Goal: Task Accomplishment & Management: Complete application form

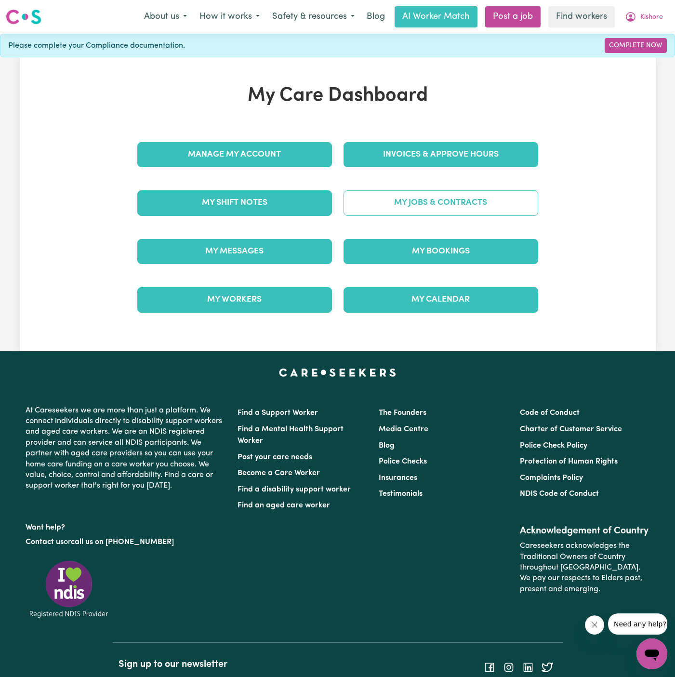
click at [467, 203] on link "My Jobs & Contracts" at bounding box center [440, 202] width 195 height 25
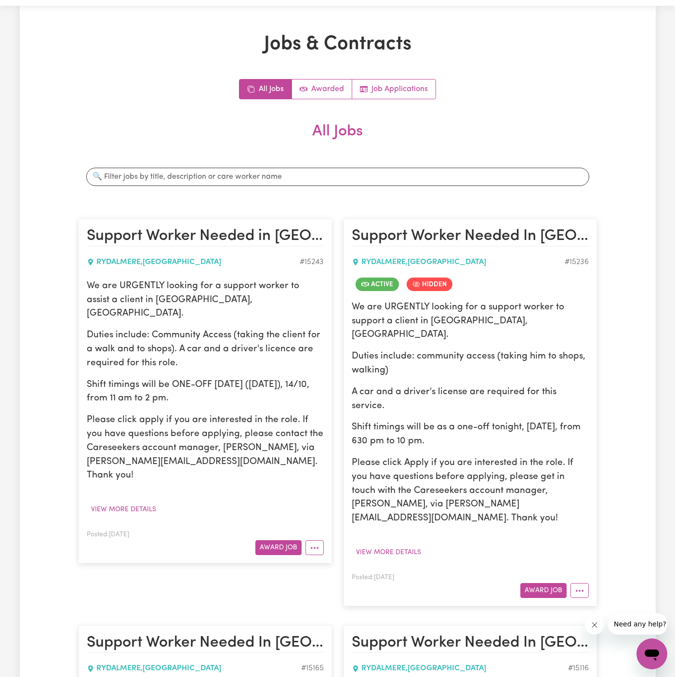
scroll to position [30, 0]
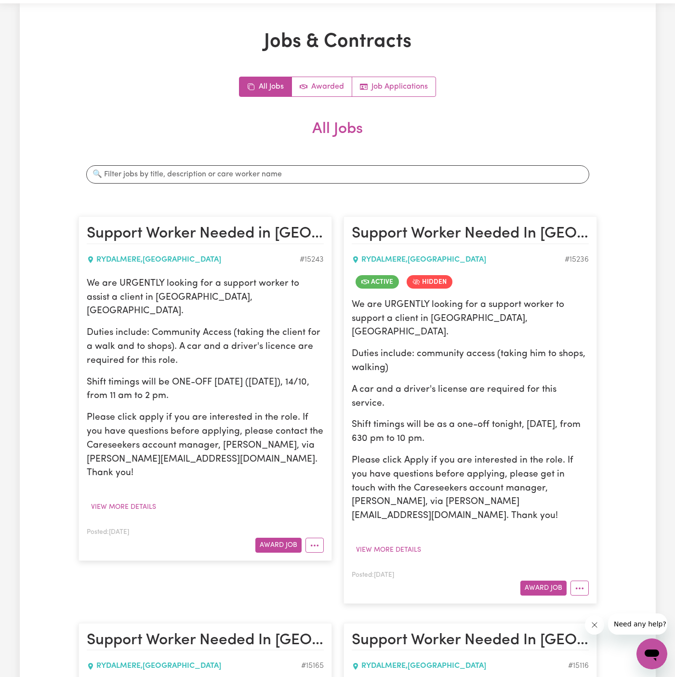
click at [407, 454] on p "Please click Apply if you are interested in the role. If you have questions bef…" at bounding box center [470, 488] width 237 height 69
click at [396, 542] on button "View more details" at bounding box center [389, 549] width 74 height 15
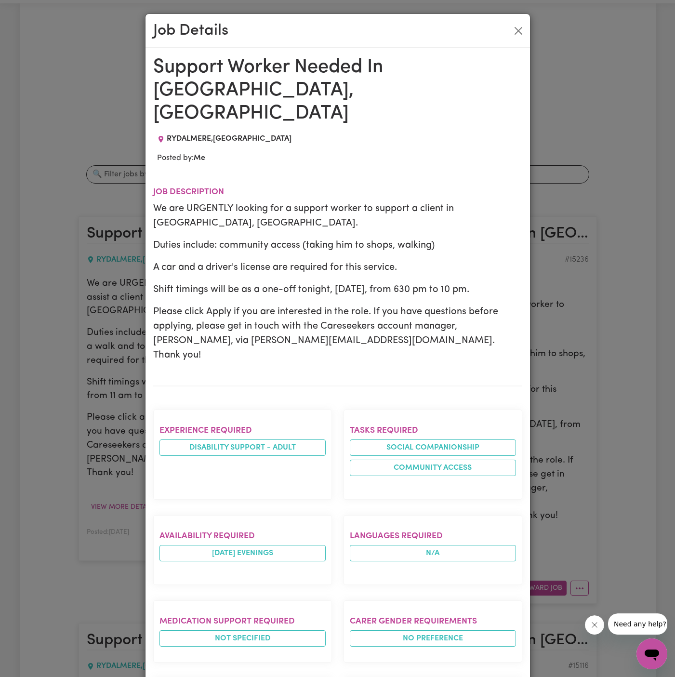
click at [561, 340] on div "Job Details Support Worker Needed In Rydalmere, NSW RYDALMERE , New South Wales…" at bounding box center [337, 338] width 675 height 677
click at [516, 26] on button "Close" at bounding box center [517, 30] width 15 height 15
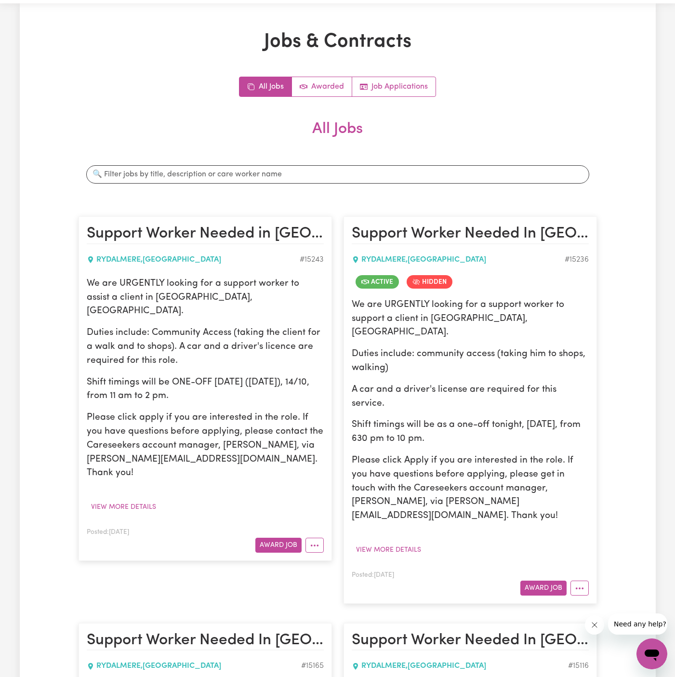
scroll to position [160, 0]
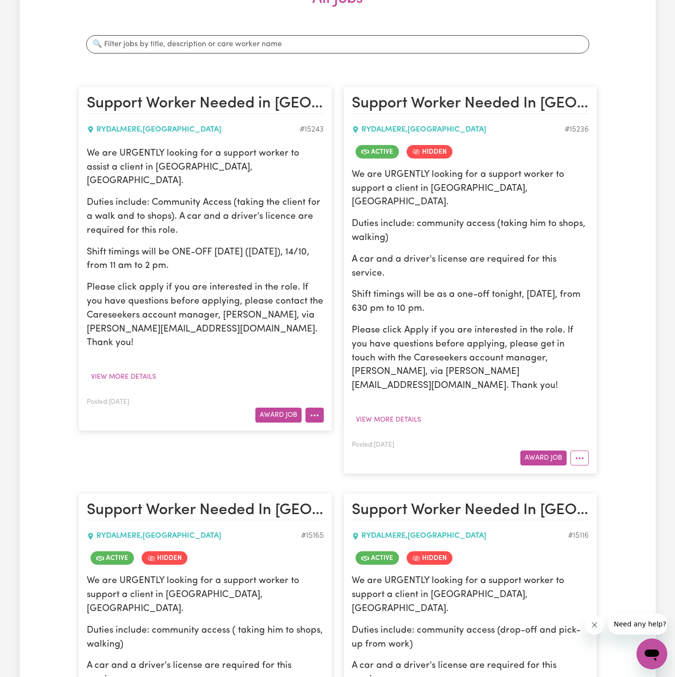
click at [308, 407] on button "More options" at bounding box center [314, 414] width 18 height 15
click at [339, 427] on link "Hide Job" at bounding box center [344, 436] width 76 height 19
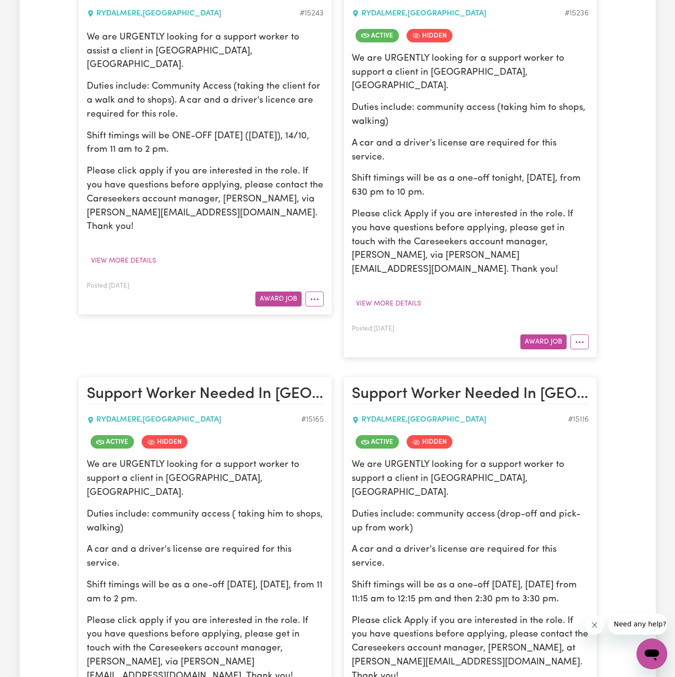
scroll to position [334, 0]
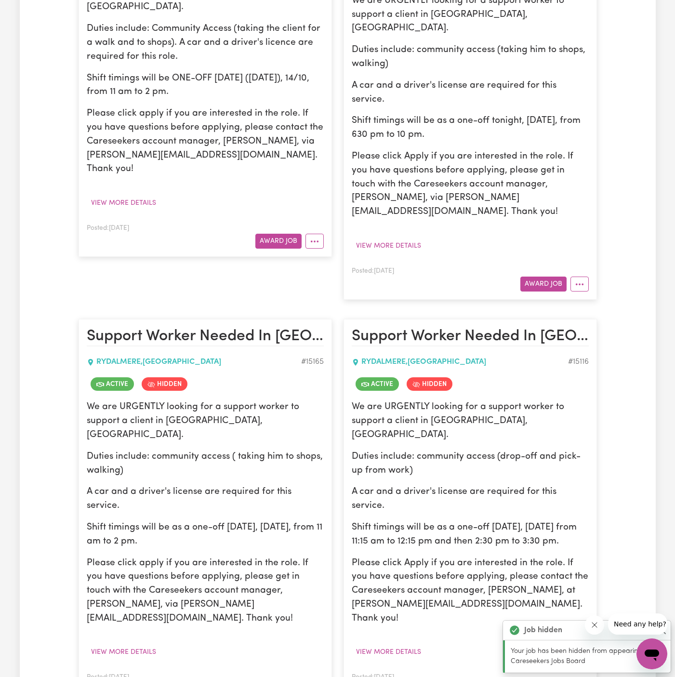
click at [424, 485] on p "A car and a driver's license are required for this service." at bounding box center [470, 499] width 237 height 28
click at [405, 644] on button "View more details" at bounding box center [389, 651] width 74 height 15
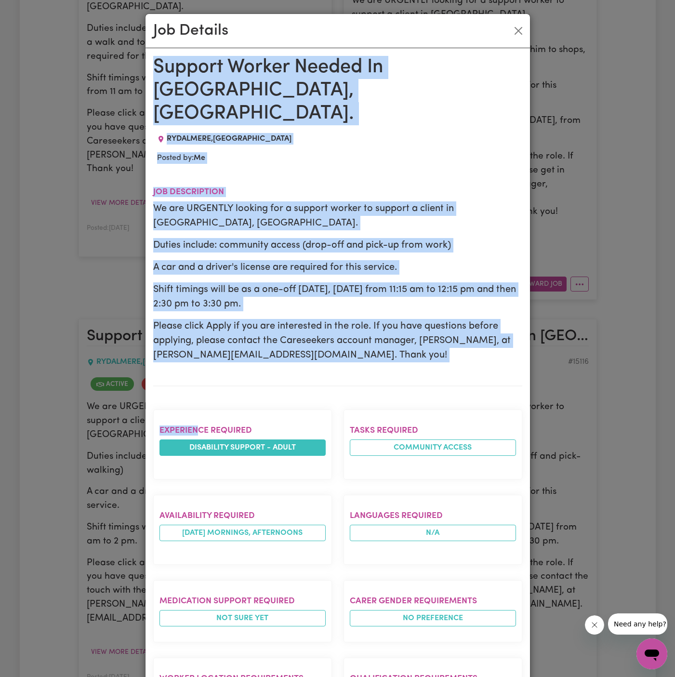
drag, startPoint x: 155, startPoint y: 59, endPoint x: 201, endPoint y: 424, distance: 367.9
click at [201, 424] on div "Support Worker Needed In Rydalmere, NSW. RYDALMERE , New South Wales Posted by:…" at bounding box center [337, 548] width 369 height 985
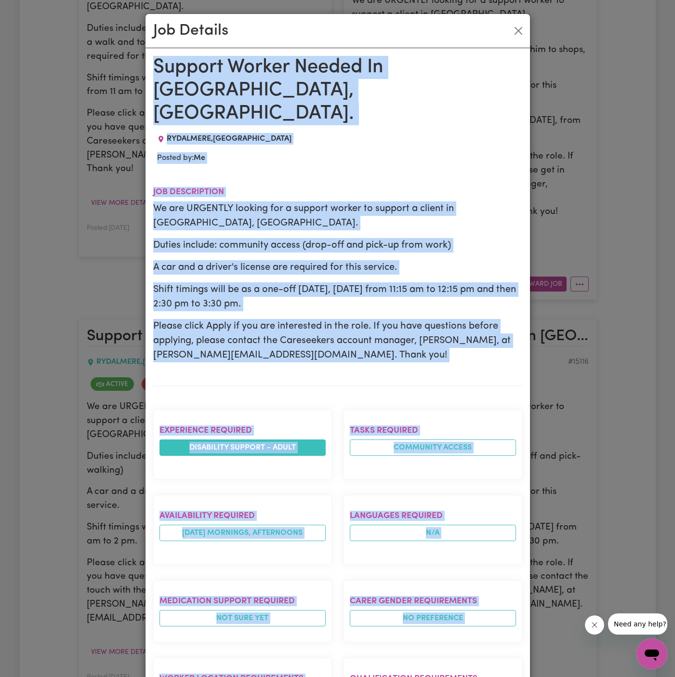
scroll to position [342, 0]
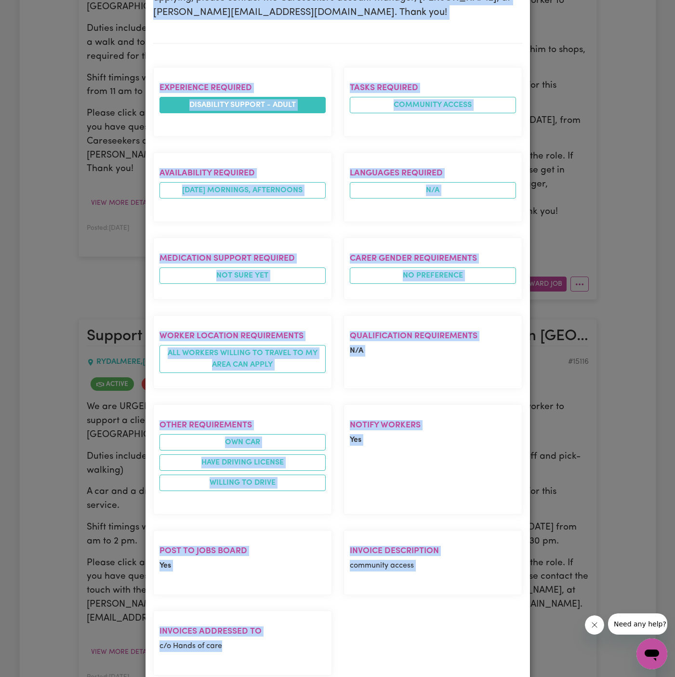
copy div "Support Worker Needed In Rydalmere, NSW. RYDALMERE , New South Wales Posted by:…"
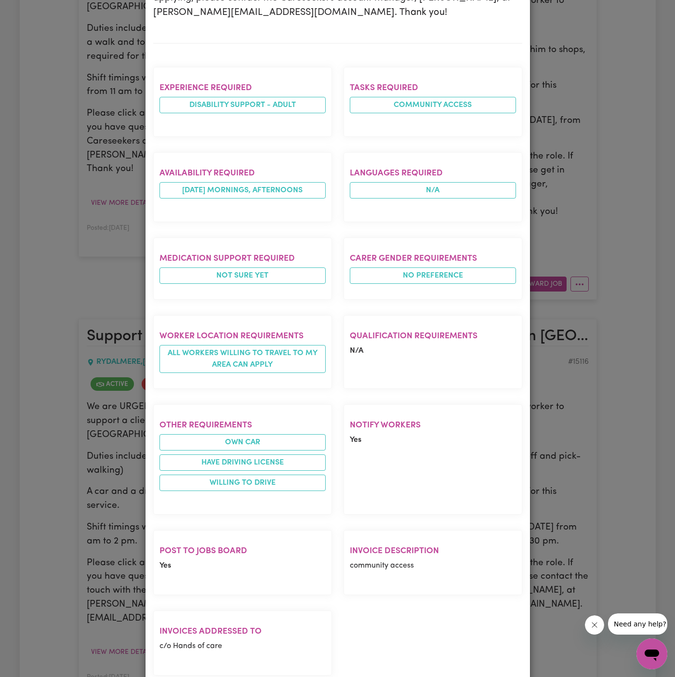
click at [310, 530] on section "Post to Jobs Board Yes" at bounding box center [242, 562] width 179 height 65
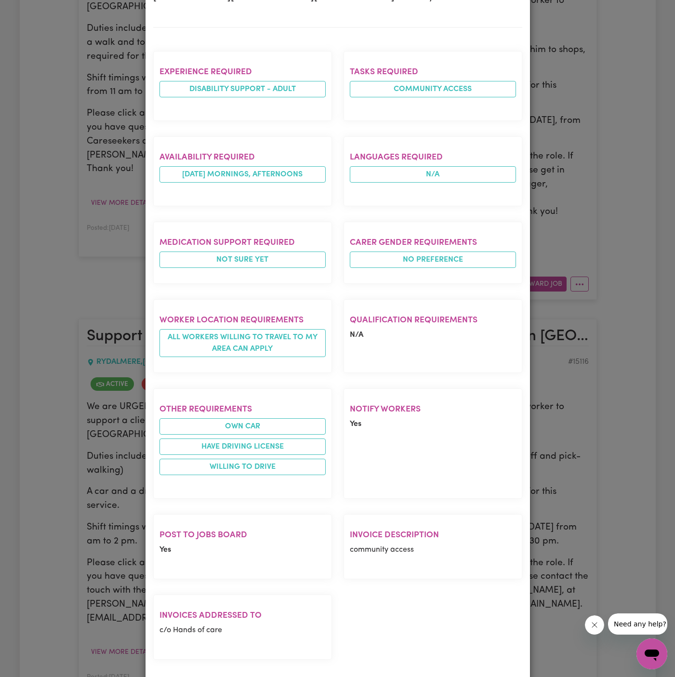
scroll to position [0, 0]
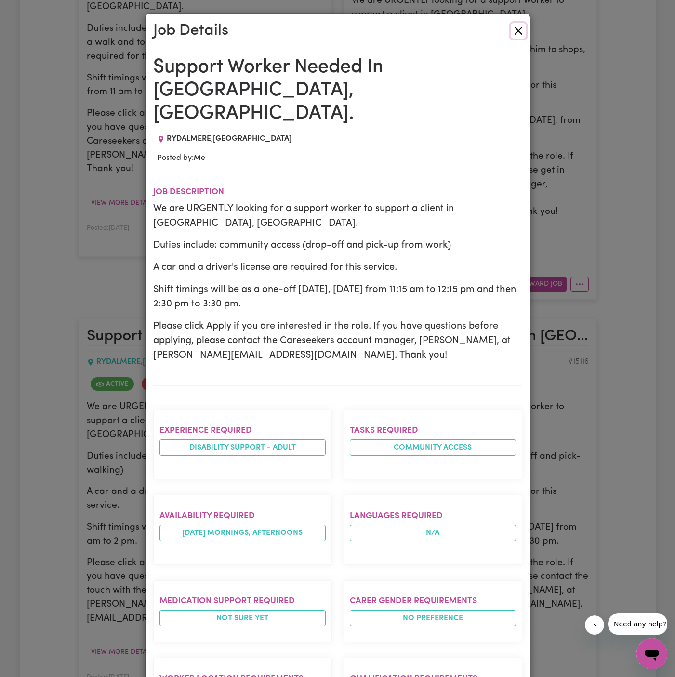
click at [517, 31] on button "Close" at bounding box center [517, 30] width 15 height 15
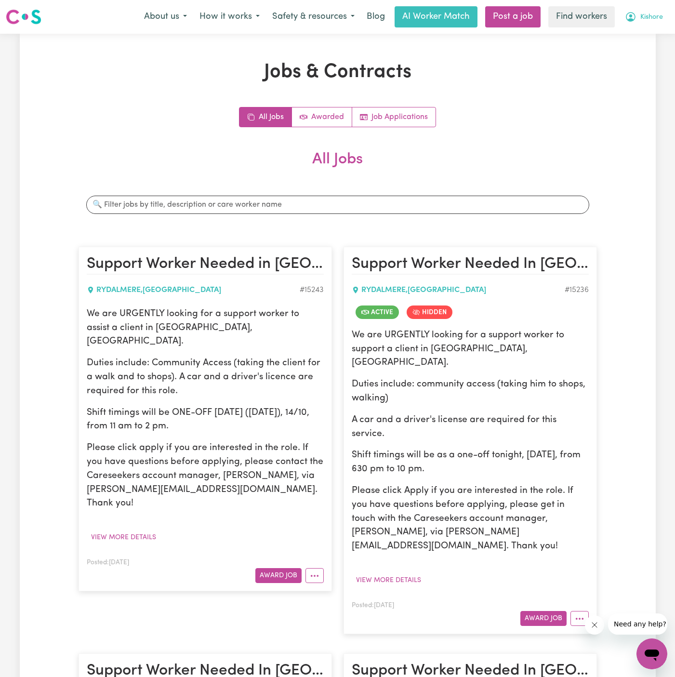
click at [649, 12] on span "Kishore" at bounding box center [651, 17] width 23 height 11
click at [234, 406] on p "Shift timings will be ONE-OFF tomorrow (Tuesday), 14/10, from 11 am to 2 pm." at bounding box center [205, 420] width 237 height 28
click at [316, 568] on button "More options" at bounding box center [314, 575] width 18 height 15
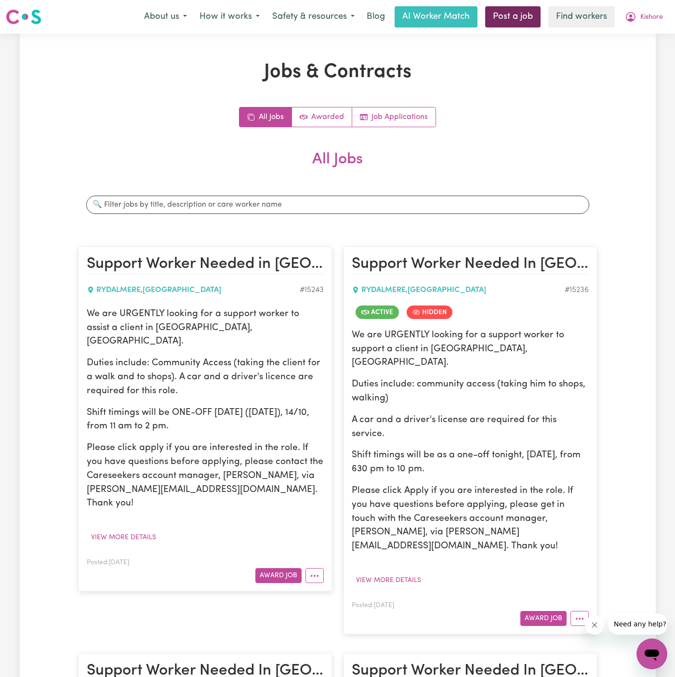
click at [515, 18] on link "Post a job" at bounding box center [512, 16] width 55 height 21
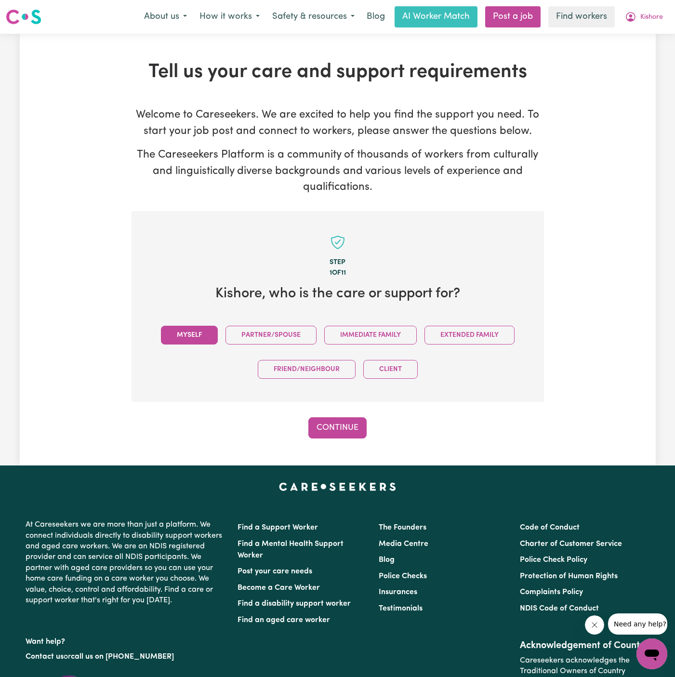
click at [194, 337] on button "Myself" at bounding box center [189, 335] width 57 height 19
click at [338, 423] on button "Continue" at bounding box center [337, 427] width 58 height 21
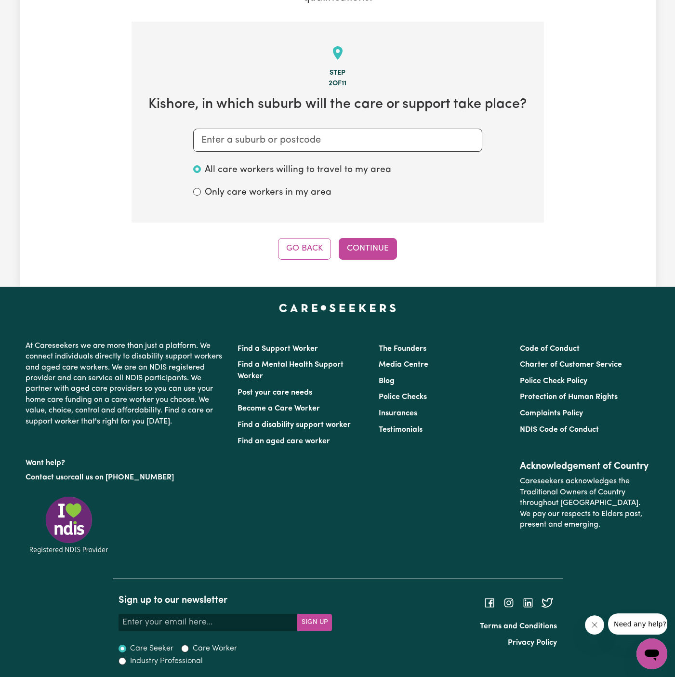
scroll to position [191, 0]
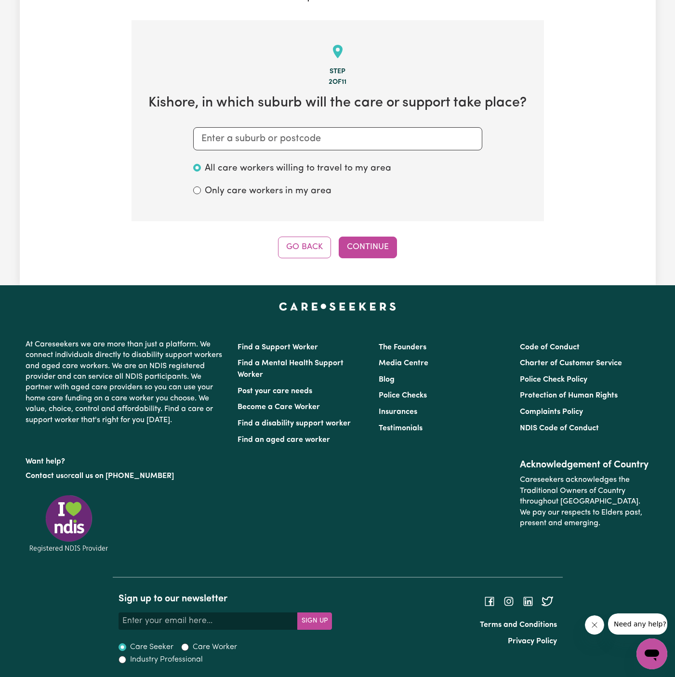
click at [279, 153] on section "Step 2 of 11 Kishore , in which suburb will the care or support take place? All…" at bounding box center [337, 120] width 412 height 201
click at [301, 134] on input "text" at bounding box center [337, 138] width 289 height 23
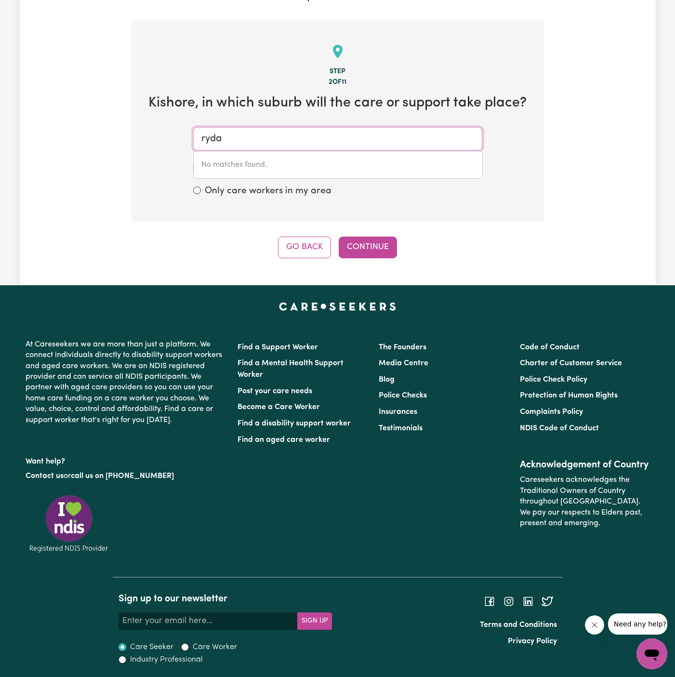
type input "ryd"
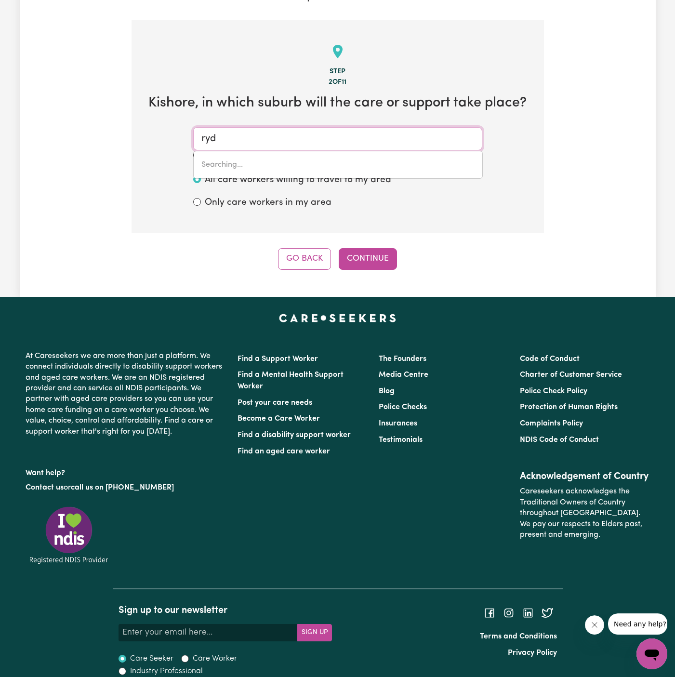
type input "rydAL, New South Wales, 2790"
type input "ryda"
type input "rydaL, New South Wales, 2790"
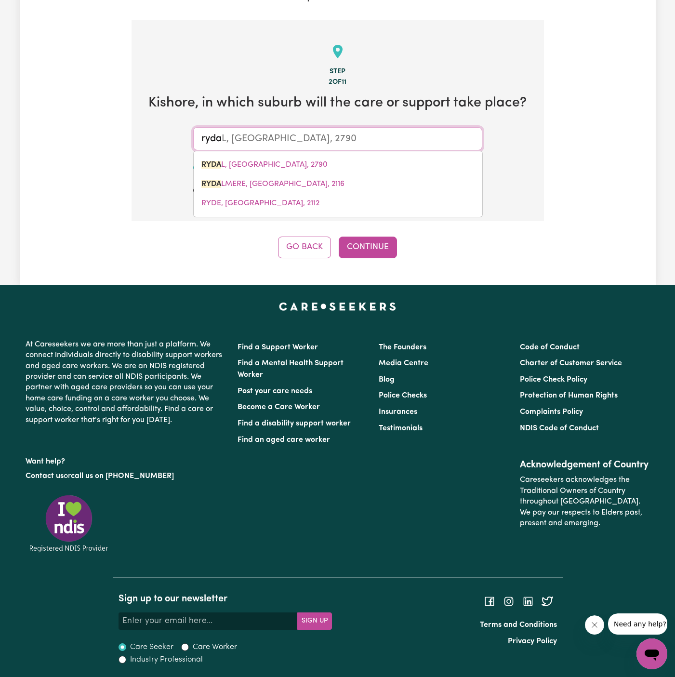
type input "rydal"
type input "rydal, New South Wales, 2790"
type input "rydalm"
type input "rydalmere"
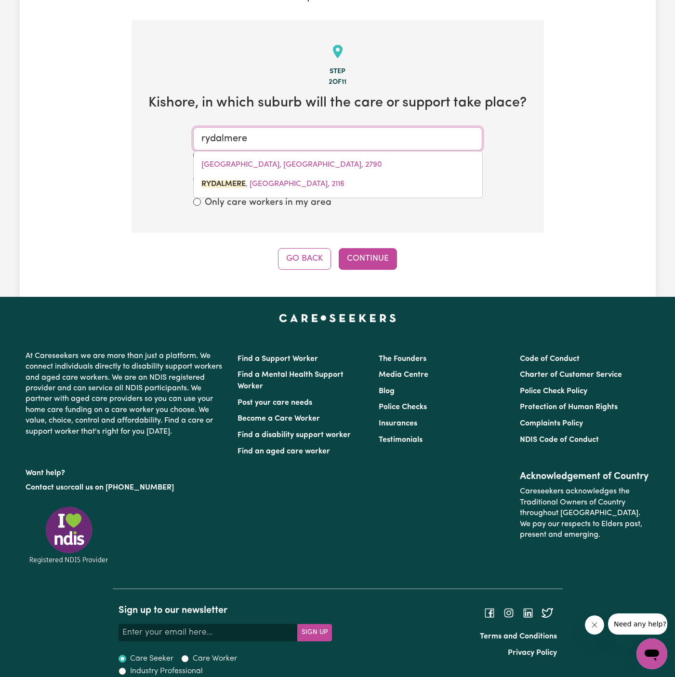
type input "rydalmere, New South Wales, 2116"
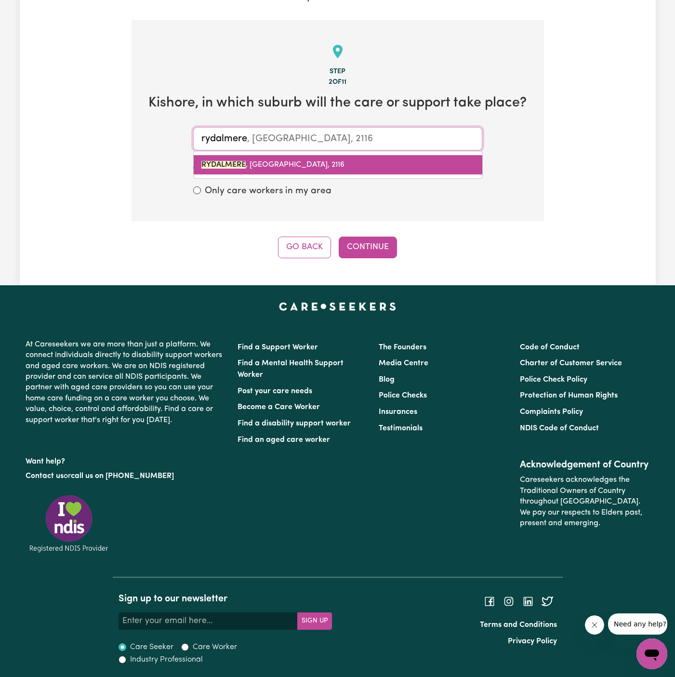
click at [338, 159] on link "RYDALMERE , New South Wales, 2116" at bounding box center [338, 164] width 288 height 19
type input "RYDALMERE, New South Wales, 2116"
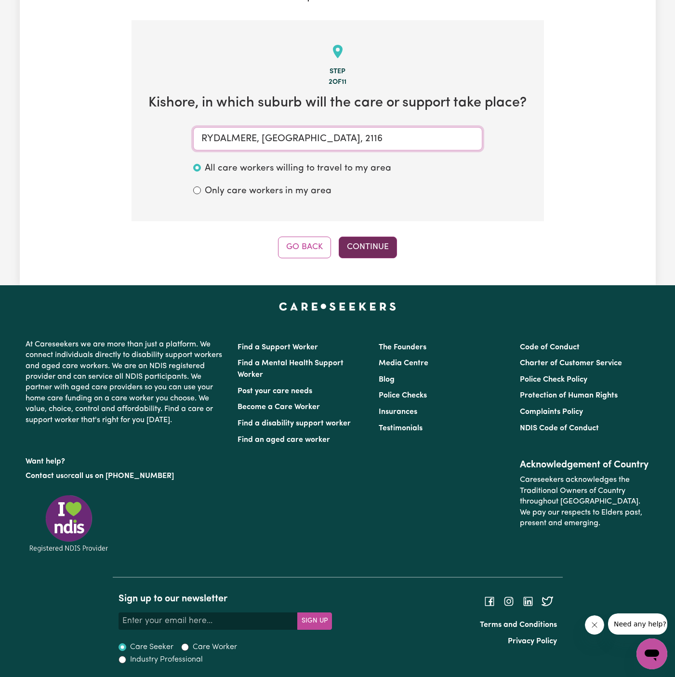
type input "RYDALMERE, New South Wales, 2116"
click at [379, 244] on button "Continue" at bounding box center [368, 246] width 58 height 21
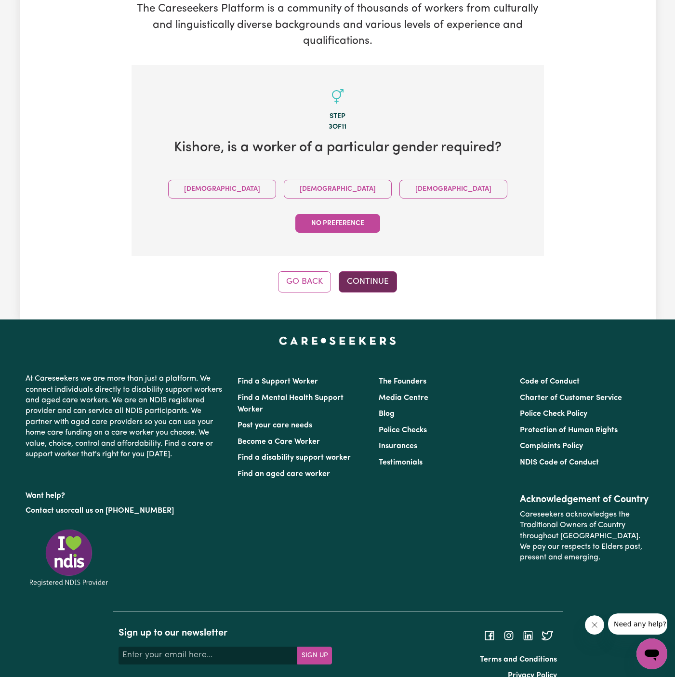
click at [379, 271] on button "Continue" at bounding box center [368, 281] width 58 height 21
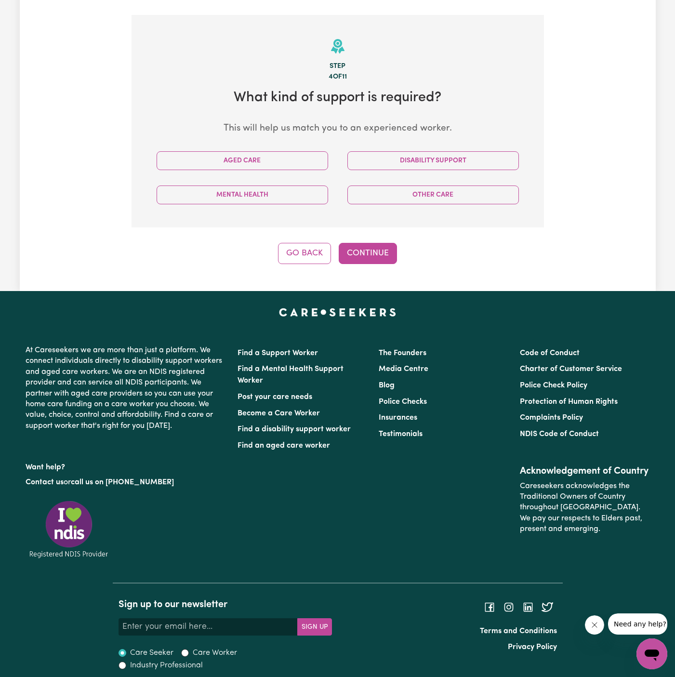
scroll to position [201, 0]
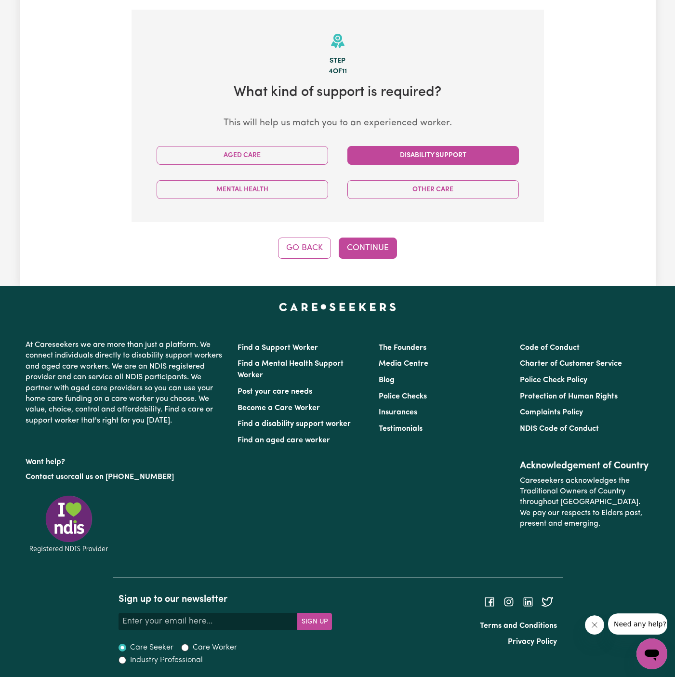
click at [420, 162] on button "Disability Support" at bounding box center [432, 155] width 171 height 19
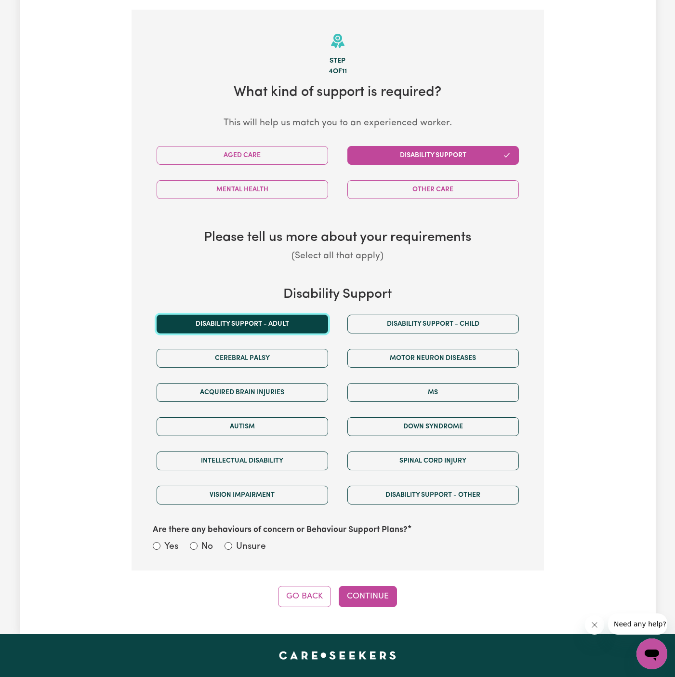
click at [274, 325] on button "Disability support - Adult" at bounding box center [242, 323] width 171 height 19
click at [241, 542] on label "Unsure" at bounding box center [251, 547] width 30 height 14
click at [232, 542] on input "Unsure" at bounding box center [228, 546] width 8 height 8
radio input "true"
click at [350, 593] on button "Continue" at bounding box center [368, 596] width 58 height 21
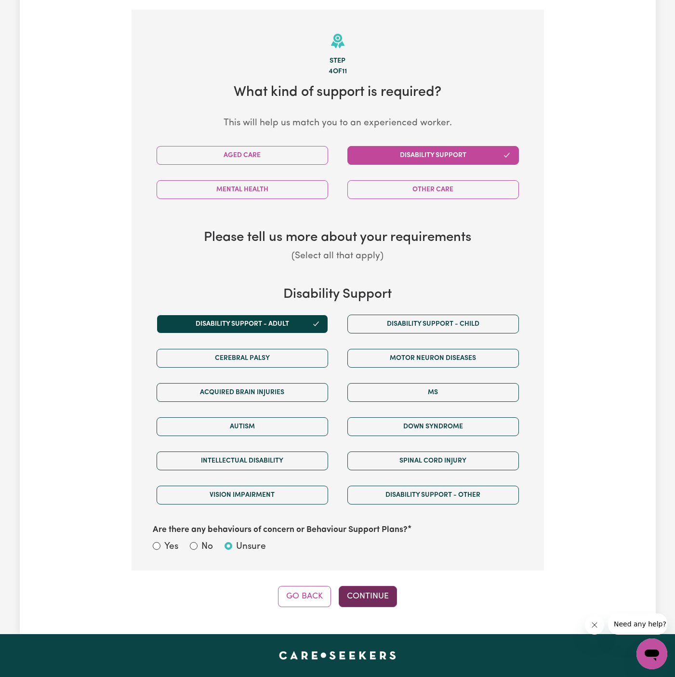
select select "PRIVATELY"
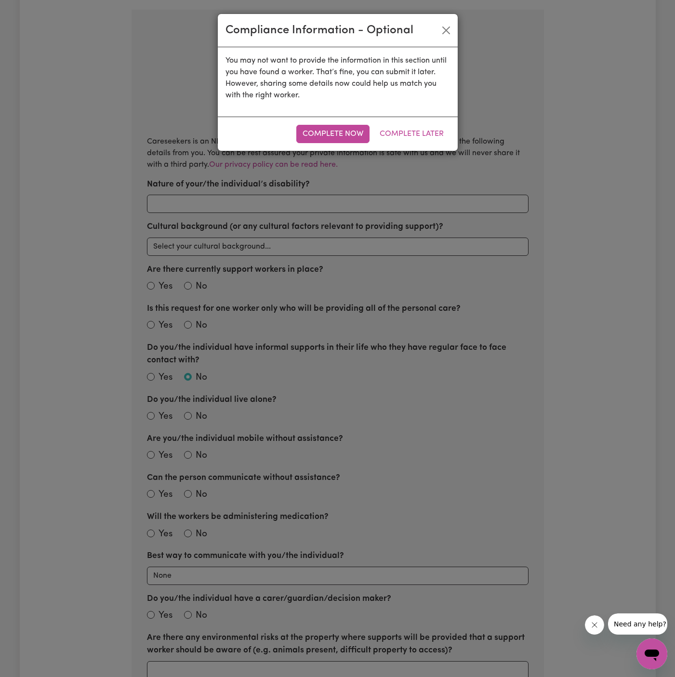
scroll to position [211, 0]
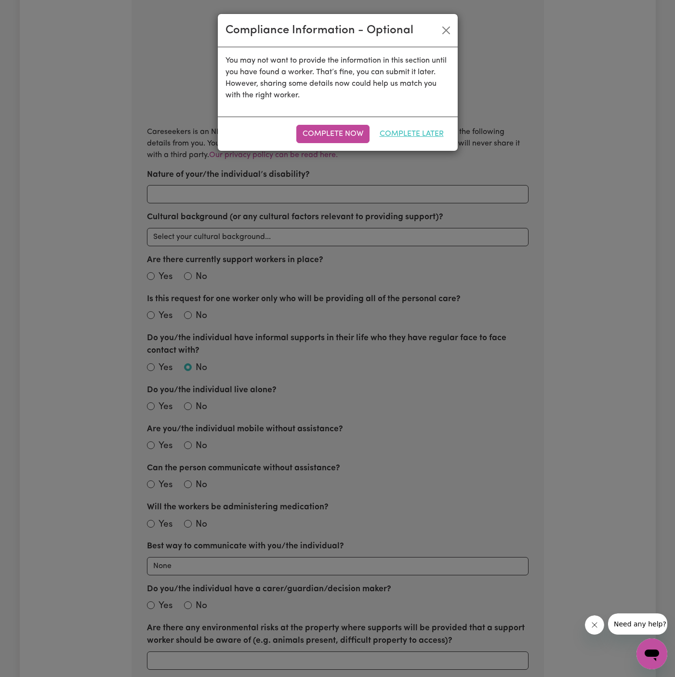
click at [412, 134] on button "Complete Later" at bounding box center [411, 134] width 77 height 18
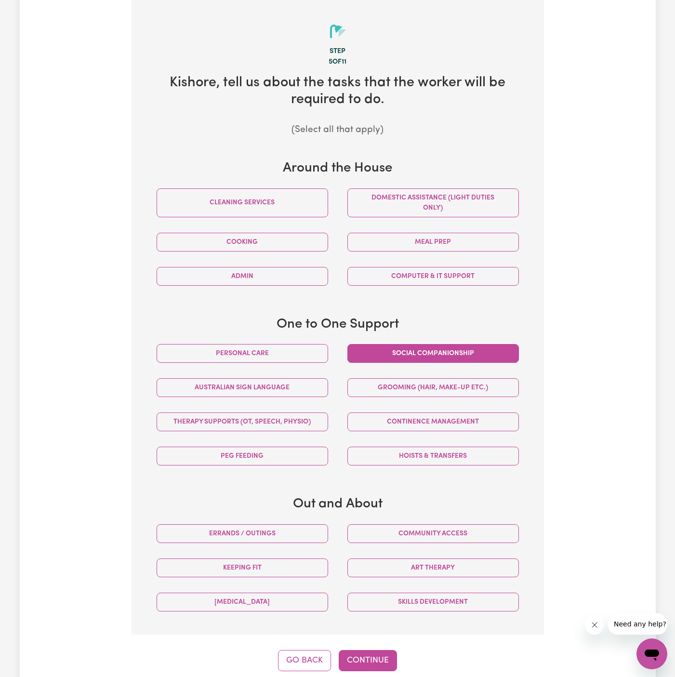
click at [430, 360] on button "Social companionship" at bounding box center [432, 353] width 171 height 19
click at [432, 529] on button "Community access" at bounding box center [432, 533] width 171 height 19
click at [370, 655] on button "Continue" at bounding box center [368, 660] width 58 height 21
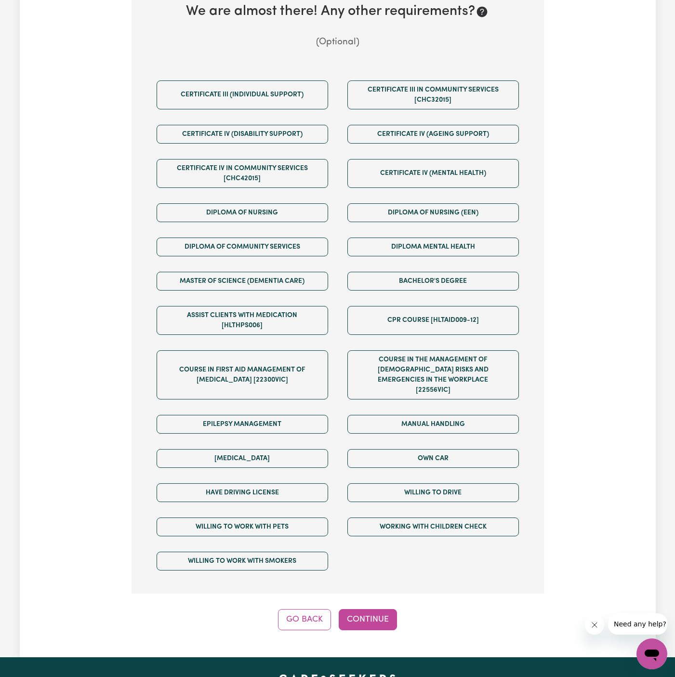
scroll to position [289, 0]
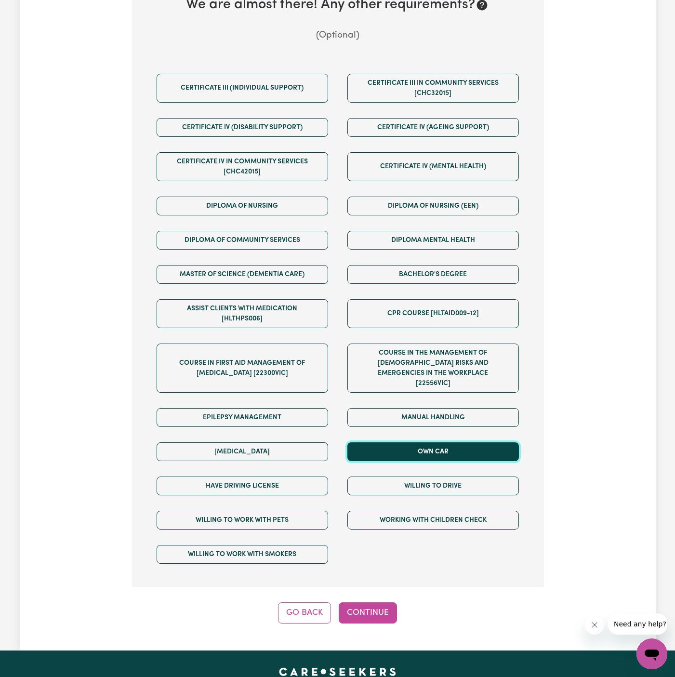
click at [455, 442] on button "Own Car" at bounding box center [432, 451] width 171 height 19
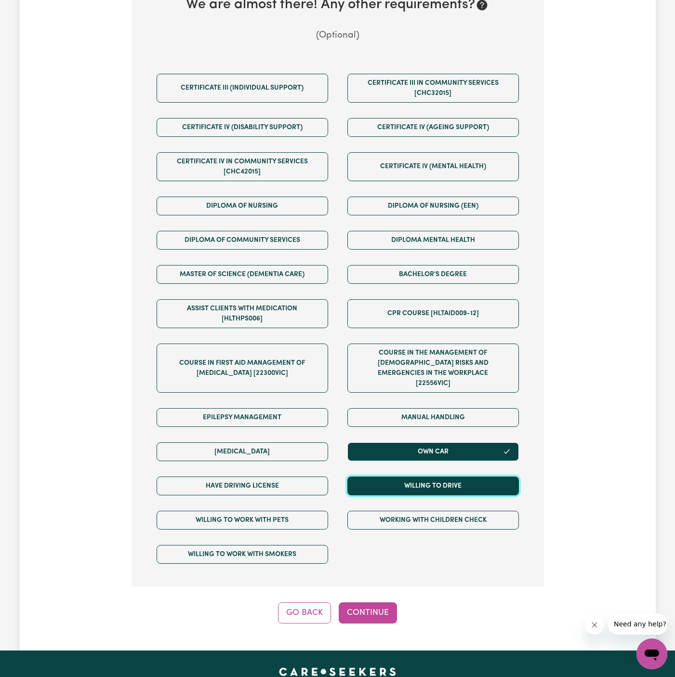
click at [455, 476] on button "Willing to drive" at bounding box center [432, 485] width 171 height 19
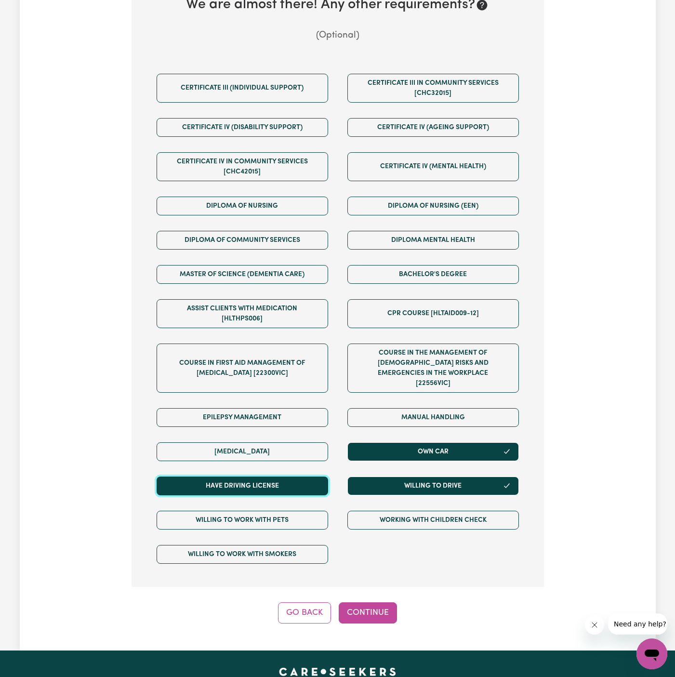
click at [316, 476] on button "Have driving license" at bounding box center [242, 485] width 171 height 19
click at [391, 602] on button "Continue" at bounding box center [368, 612] width 58 height 21
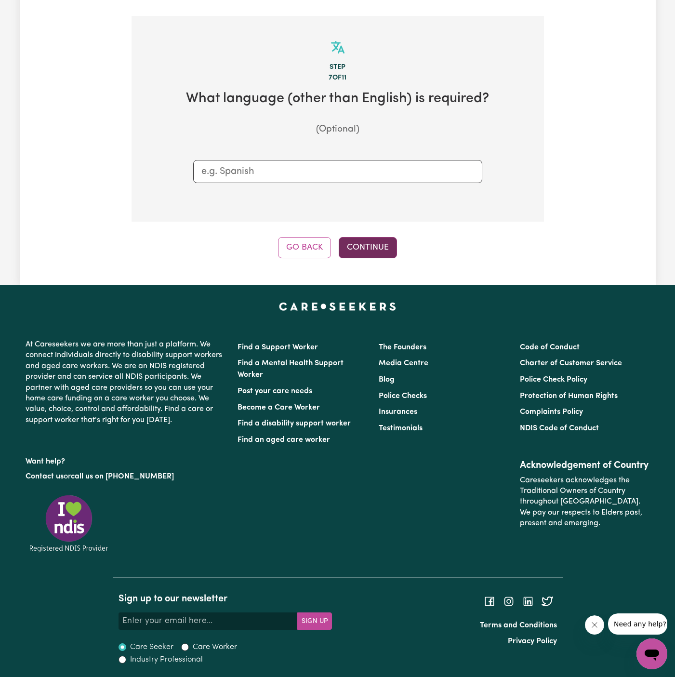
click at [353, 243] on button "Continue" at bounding box center [368, 247] width 58 height 21
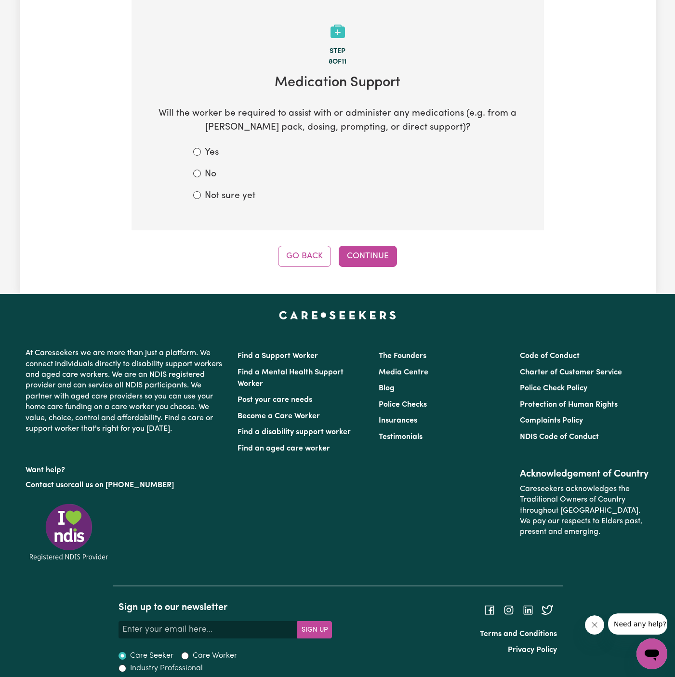
click at [222, 191] on label "Not sure yet" at bounding box center [230, 196] width 51 height 14
click at [201, 191] on input "Not sure yet" at bounding box center [197, 195] width 8 height 8
radio input "true"
click at [359, 245] on div "Step 8 of 11 Medication Support Will the worker be required to assist with or a…" at bounding box center [337, 133] width 412 height 267
drag, startPoint x: 214, startPoint y: 174, endPoint x: 262, endPoint y: 192, distance: 51.3
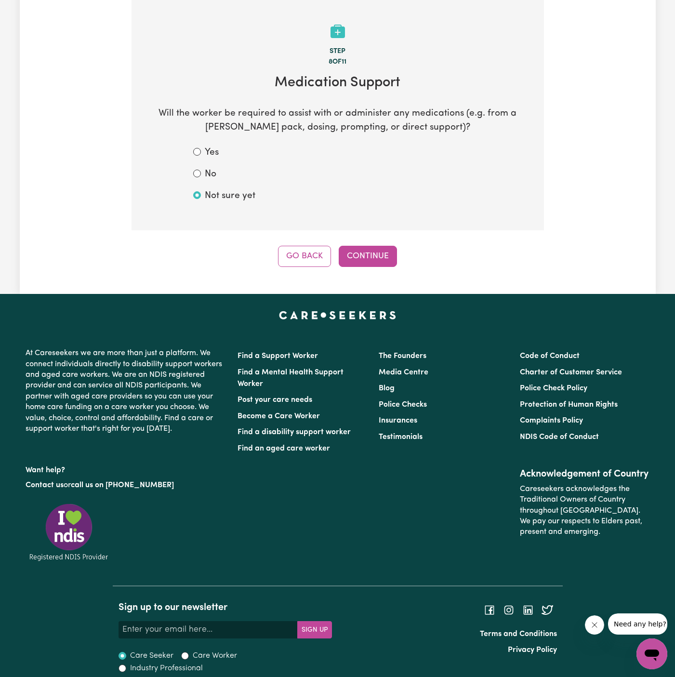
click at [215, 174] on label "No" at bounding box center [211, 175] width 12 height 14
click at [201, 174] on input "No" at bounding box center [197, 174] width 8 height 8
radio input "true"
click at [360, 239] on div "Step 8 of 11 Medication Support Will the worker be required to assist with or a…" at bounding box center [337, 133] width 412 height 267
click at [390, 260] on button "Continue" at bounding box center [368, 256] width 58 height 21
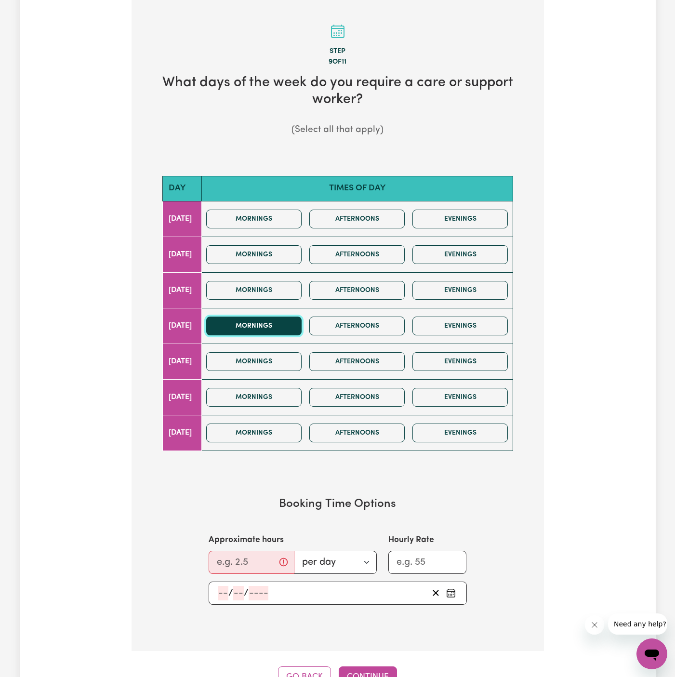
click at [290, 320] on button "Mornings" at bounding box center [253, 325] width 95 height 19
click at [368, 319] on button "Afternoons" at bounding box center [356, 325] width 95 height 19
click at [226, 554] on input "Approximate hours" at bounding box center [252, 561] width 86 height 23
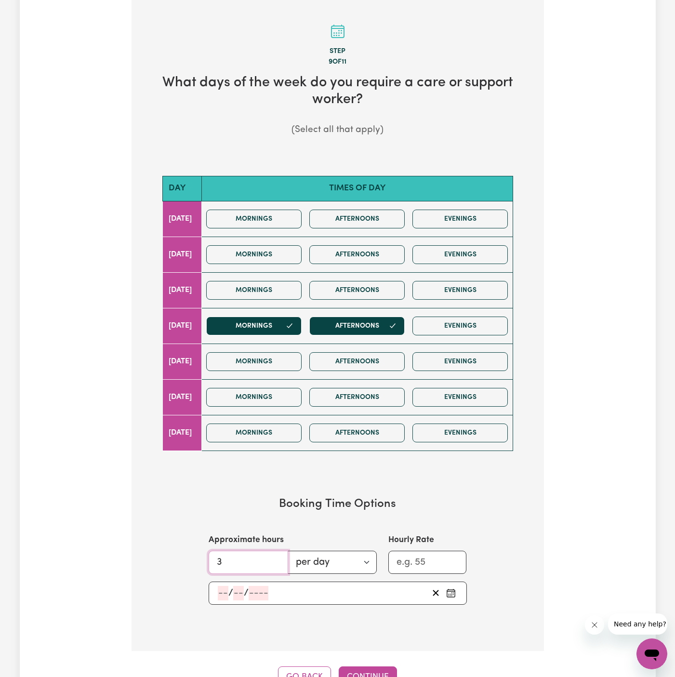
type input "3"
click at [221, 587] on input "number" at bounding box center [223, 593] width 11 height 14
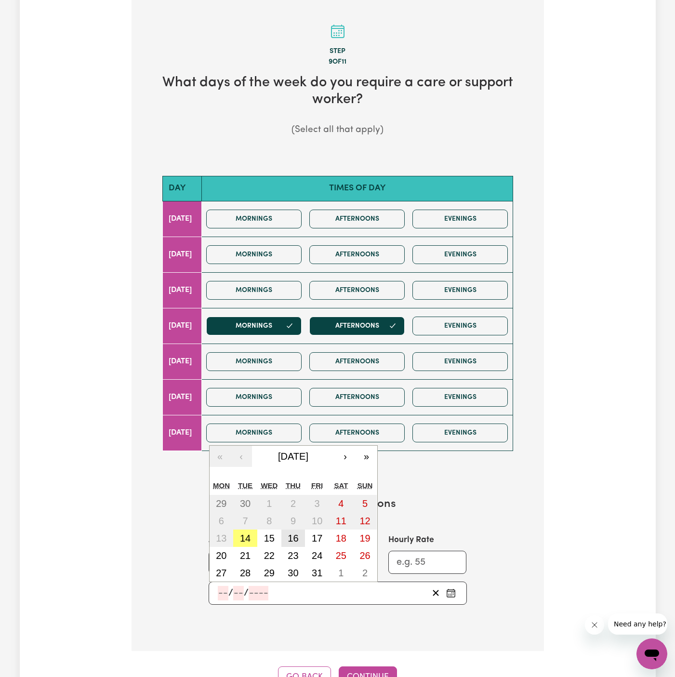
click at [295, 535] on abbr "16" at bounding box center [292, 538] width 11 height 11
type input "2025-10-16"
type input "16"
type input "10"
type input "2025"
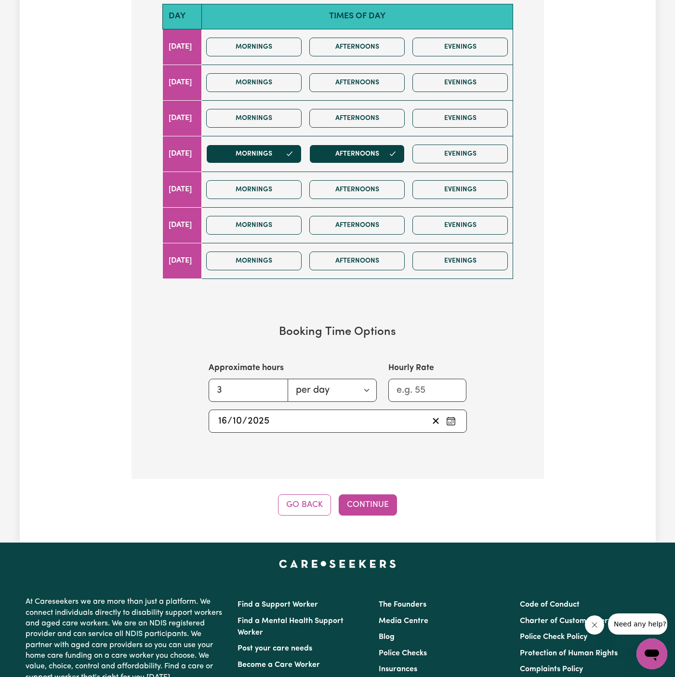
scroll to position [386, 0]
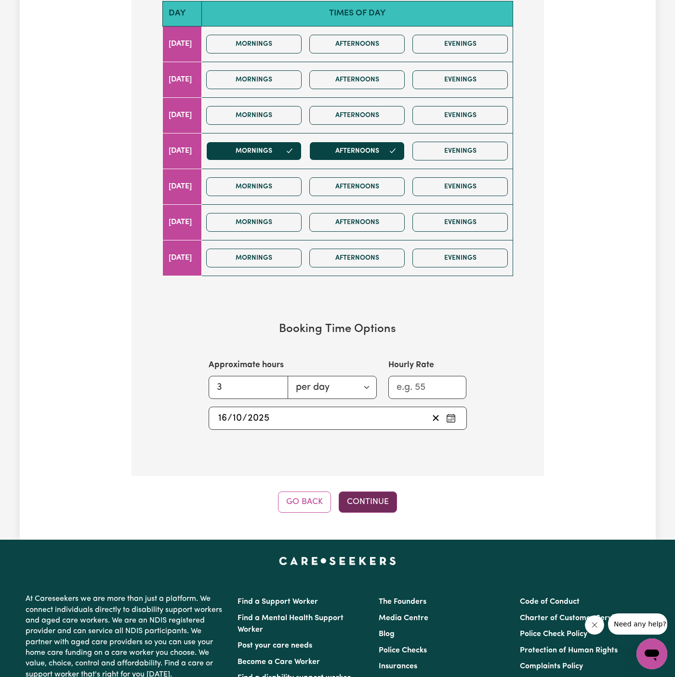
click at [363, 504] on button "Continue" at bounding box center [368, 501] width 58 height 21
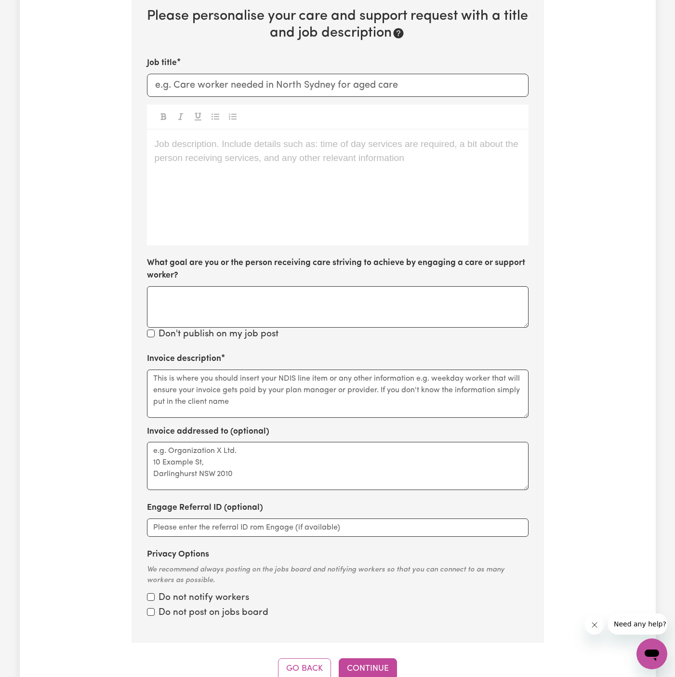
scroll to position [211, 0]
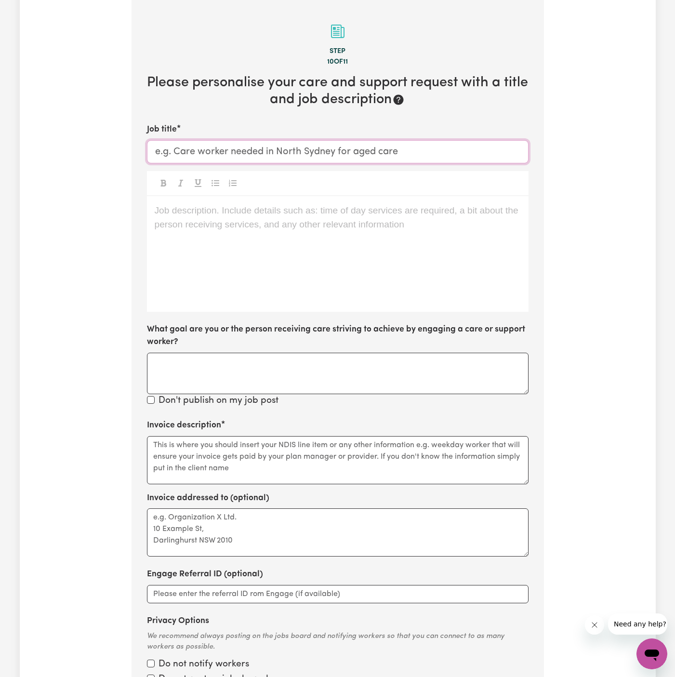
click at [259, 158] on input "Job title" at bounding box center [337, 151] width 381 height 23
paste input "Support Worker Needed In Rydalmere, NSW."
type input "Support Worker Needed In Rydalmere, NSW."
click at [351, 225] on div "Job description. Include details such as: time of day services are required, a …" at bounding box center [337, 254] width 381 height 116
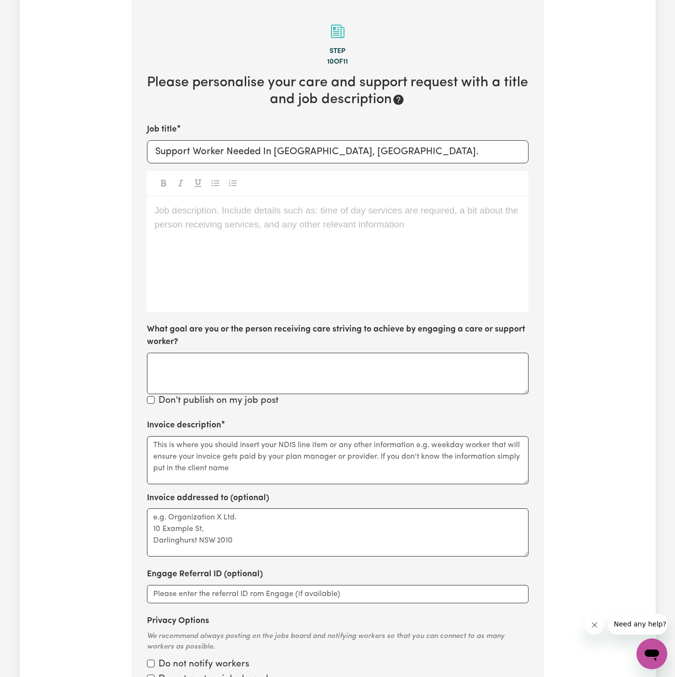
click at [351, 225] on div "Job description. Include details such as: time of day services are required, a …" at bounding box center [337, 254] width 381 height 116
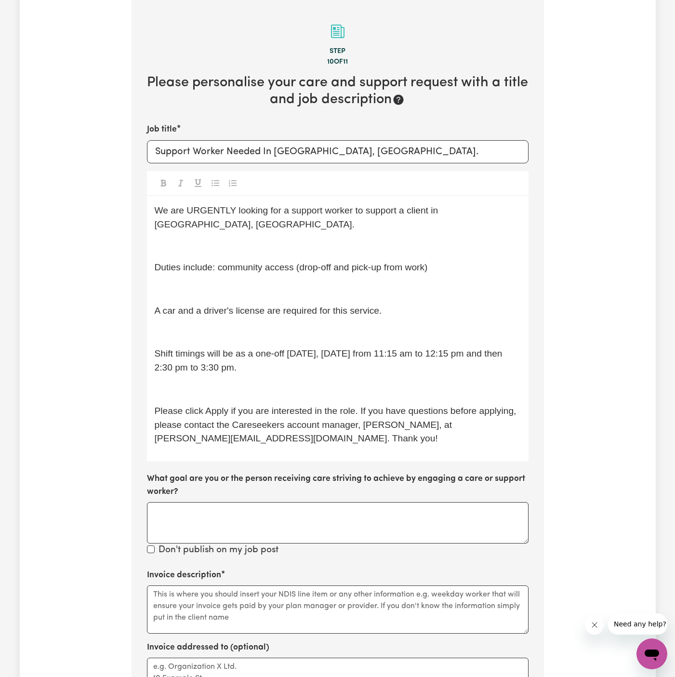
click at [326, 242] on div "We are URGENTLY looking for a support worker to support a client in Rydalmere, …" at bounding box center [337, 328] width 381 height 265
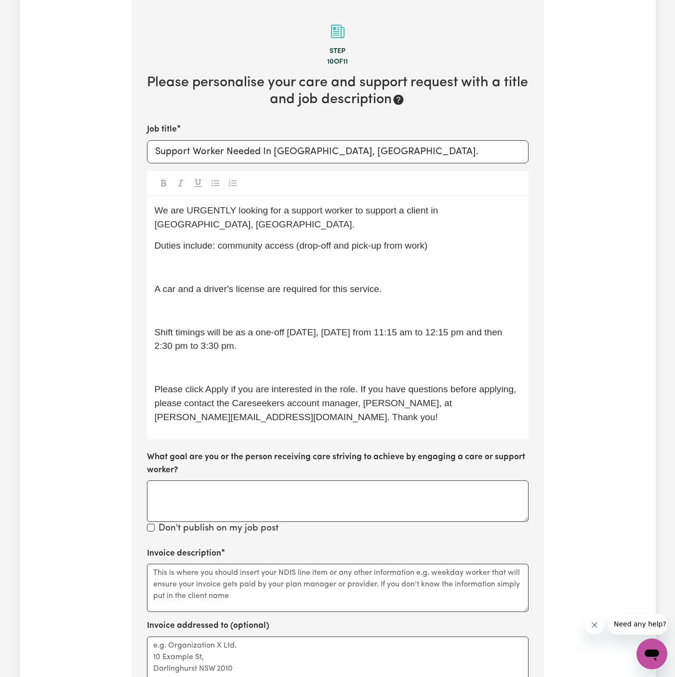
click at [326, 282] on p "A car and a driver's license are required for this service." at bounding box center [338, 289] width 366 height 14
click at [307, 261] on p "﻿" at bounding box center [338, 268] width 366 height 14
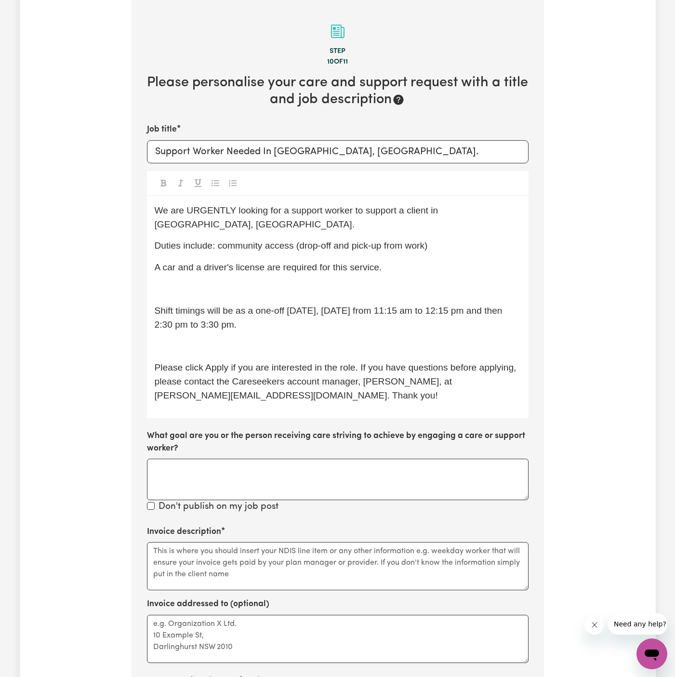
click at [305, 282] on p "﻿" at bounding box center [338, 289] width 366 height 14
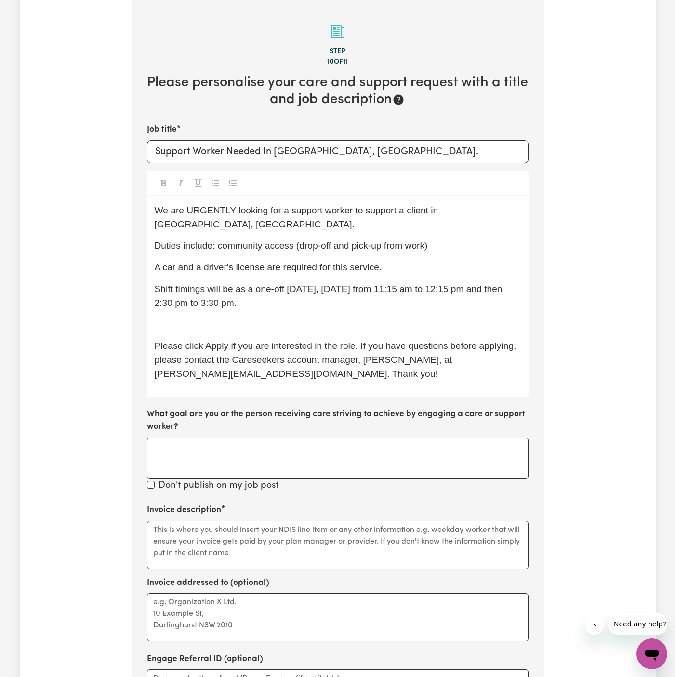
click at [305, 297] on div "We are URGENTLY looking for a support worker to support a client in Rydalmere, …" at bounding box center [337, 296] width 381 height 200
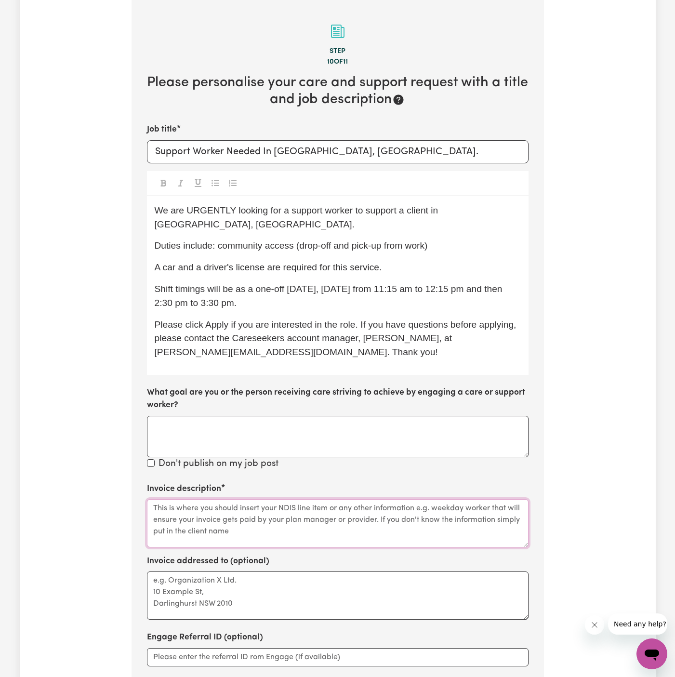
click at [221, 500] on textarea "Invoice description" at bounding box center [337, 523] width 381 height 48
paste textarea "community access"
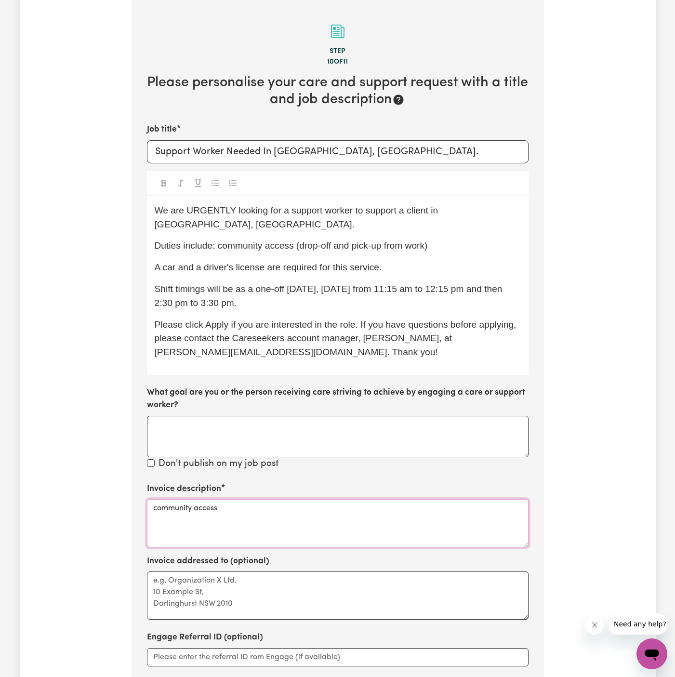
type textarea "community access"
click at [283, 586] on textarea "Invoice addressed to (optional)" at bounding box center [337, 595] width 381 height 48
paste textarea "c/o Hands of care"
type textarea "c/o Hands of care"
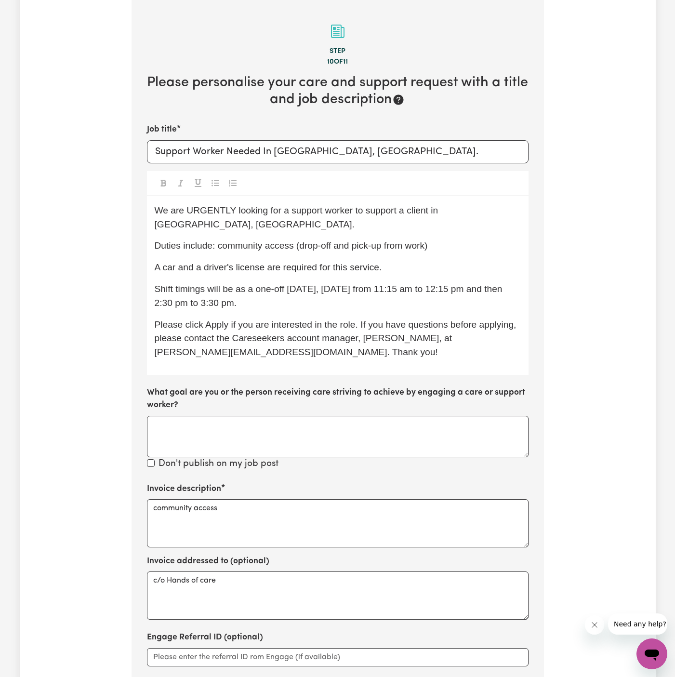
click at [304, 284] on span "Shift timings will be as a one-off tomorrow, Thursday 18/09 from 11:15 am to 12…" at bounding box center [330, 296] width 350 height 24
click at [347, 284] on span "Shift timings will be as a one-off on Thursday 18/09 from 11:15 am to 12:15 pm …" at bounding box center [337, 296] width 365 height 24
click at [372, 284] on span "Shift timings will be as a one-off on Thursday 18/09 from 11:15 am to 12:15 pm …" at bounding box center [337, 296] width 365 height 24
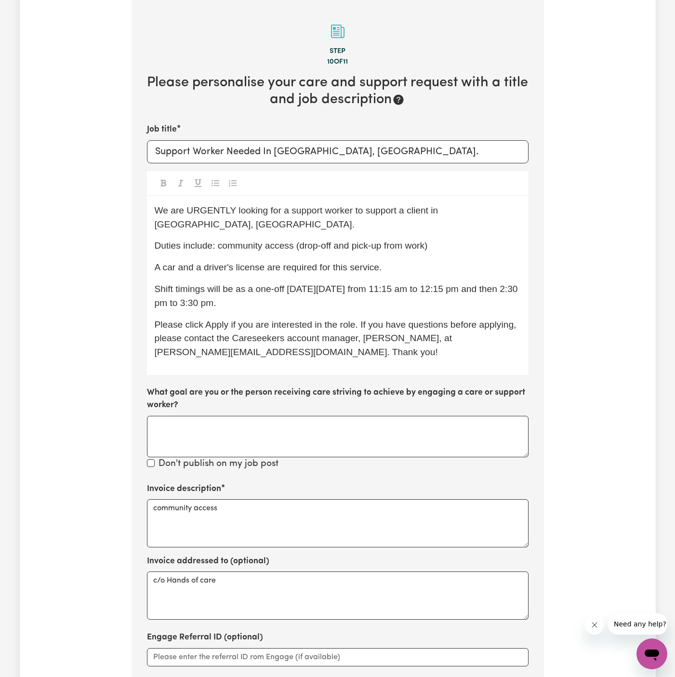
click at [365, 284] on span "Shift timings will be as a one-off on Thursday 18/09 from 11:15 am to 12:15 pm …" at bounding box center [337, 296] width 365 height 24
click at [396, 294] on p "Shift timings will be as a one-off on Thursday 16/10, from 11:15 am to 12:15 pm…" at bounding box center [338, 296] width 366 height 28
drag, startPoint x: 391, startPoint y: 274, endPoint x: 390, endPoint y: 285, distance: 10.6
click at [390, 285] on p "Shift timings will be as a one-off on Thursday 16/10, from 11:15 am to 12:15 pm…" at bounding box center [338, 296] width 366 height 28
click at [404, 284] on span "Shift timings will be as a one-off on Thursday 16/10, from 11030-1130 and picki…" at bounding box center [331, 296] width 352 height 24
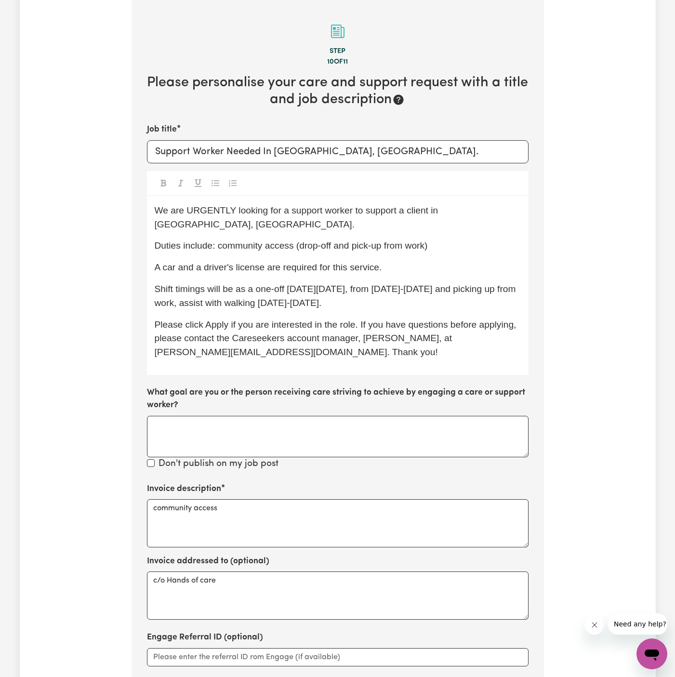
click at [413, 284] on span "Shift timings will be as a one-off on Thursday 16/10, from 1030-1130 and pickin…" at bounding box center [337, 296] width 364 height 24
click at [457, 284] on span "Shift timings will be as a one-off on Thursday 16/10, from 1030 am to 1130 and …" at bounding box center [330, 296] width 351 height 24
click at [333, 290] on span "Shift timings will be as a one-off on Thursday 16/10, from 1030 am to 1130 am a…" at bounding box center [338, 296] width 366 height 24
click at [395, 291] on p "Shift timings will be as a one-off on Thursday 16/10, from 1030 am to 1130 am a…" at bounding box center [338, 296] width 366 height 28
click at [479, 283] on p "Shift timings will be as a one-off on Thursday 16/10, from 1030 am to 1130 am a…" at bounding box center [338, 296] width 366 height 28
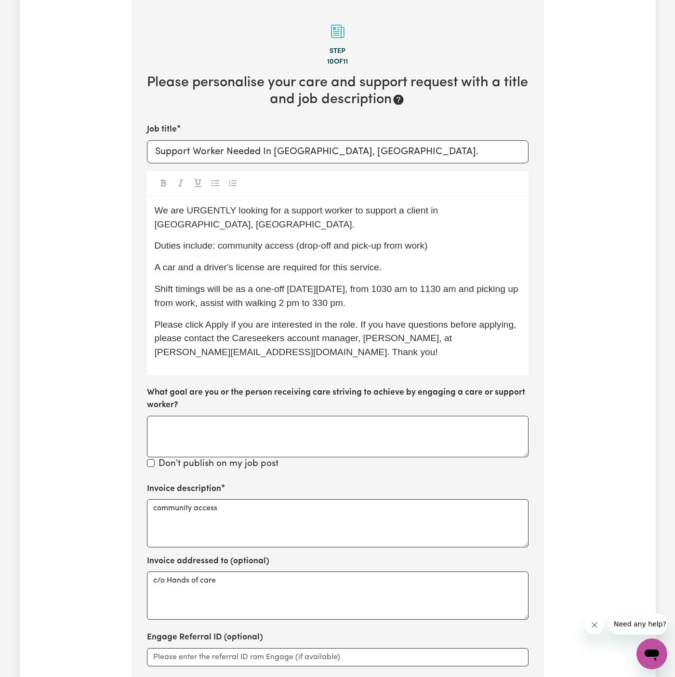
click at [260, 291] on span "Shift timings will be as a one-off on Thursday 16/10, from 1030 am to 1130 am a…" at bounding box center [338, 296] width 366 height 24
click at [327, 291] on span "Shift timings will be as a one-off on Thursday 16/10, from 1030 am to 1130 am a…" at bounding box center [338, 296] width 366 height 24
click at [337, 284] on span "Shift timings will be as a one-off on Thursday 16/10, from 1030 am to 1130 am a…" at bounding box center [338, 296] width 366 height 24
click at [267, 282] on p "Shift timings will be as a one-off on Thursday 16/10, from 1030 am to 1130 am a…" at bounding box center [338, 296] width 366 height 28
drag, startPoint x: 335, startPoint y: 289, endPoint x: 288, endPoint y: 284, distance: 46.5
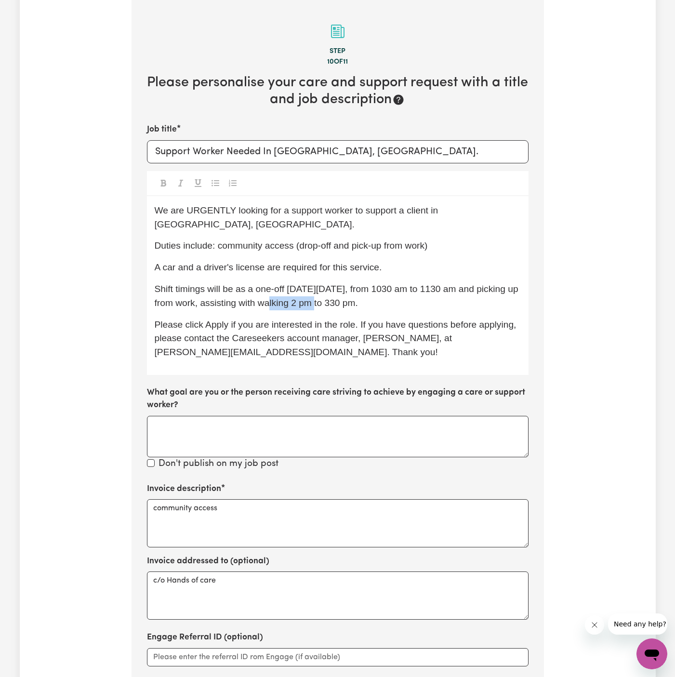
click at [288, 284] on span "Shift timings will be as a one-off on Thursday 16/10, from 1030 am to 1130 am a…" at bounding box center [338, 296] width 366 height 24
drag, startPoint x: 334, startPoint y: 293, endPoint x: 504, endPoint y: 275, distance: 171.3
click at [504, 282] on p "Shift timings will be as a one-off on Thursday 16/10, from 1030 am to 1130 am a…" at bounding box center [338, 296] width 366 height 28
click at [452, 241] on div "We are URGENTLY looking for a support worker to support a client in Rydalmere, …" at bounding box center [337, 285] width 381 height 179
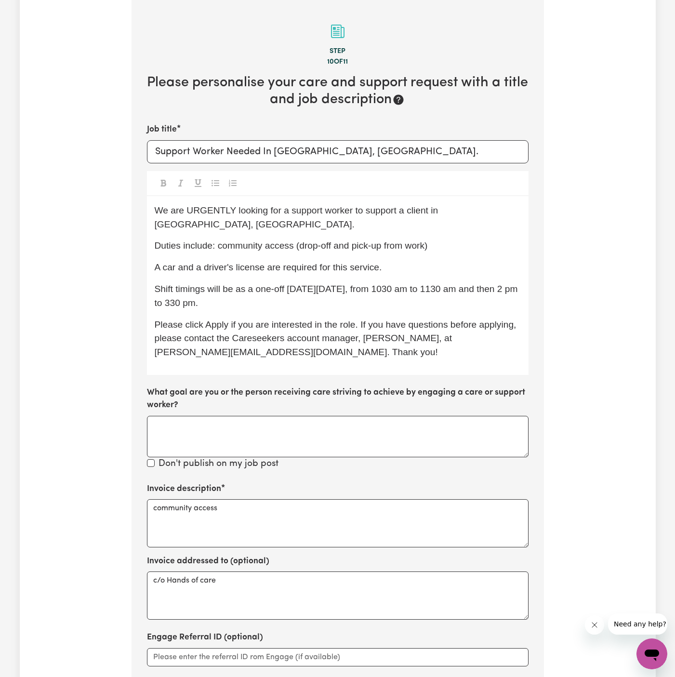
click at [428, 240] on span "Duties include: community access (drop-off and pick-up from work)" at bounding box center [291, 245] width 273 height 10
click at [428, 284] on span "Shift timings will be as a one-off on Thursday 16/10, from 1030 am to 1130 am a…" at bounding box center [337, 296] width 365 height 24
click at [390, 285] on p "Shift timings will be as a one-off on Thursday 16/10, from 1030 am to 1130 am a…" at bounding box center [338, 296] width 366 height 28
click at [314, 527] on textarea "community access" at bounding box center [337, 523] width 381 height 48
click at [317, 416] on textarea "What goal are you or the person receiving care striving to achieve by engaging …" at bounding box center [337, 436] width 381 height 41
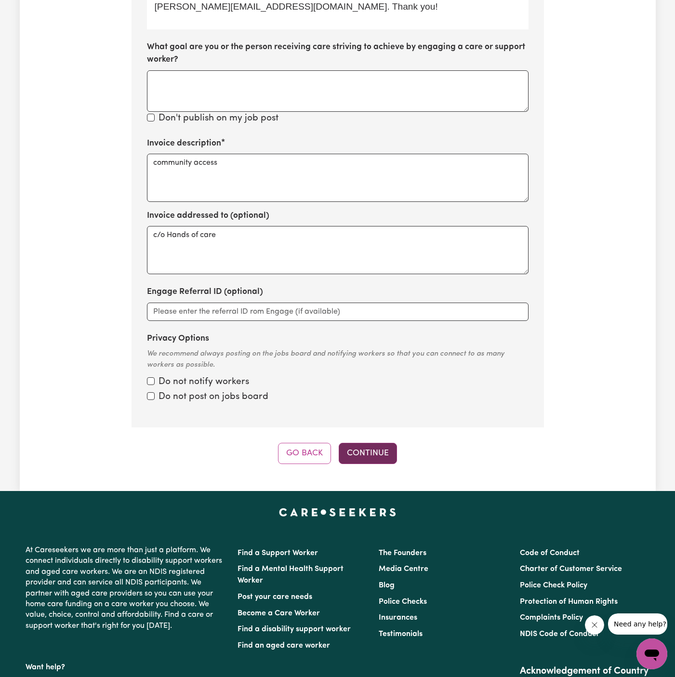
click at [390, 443] on button "Continue" at bounding box center [368, 453] width 58 height 21
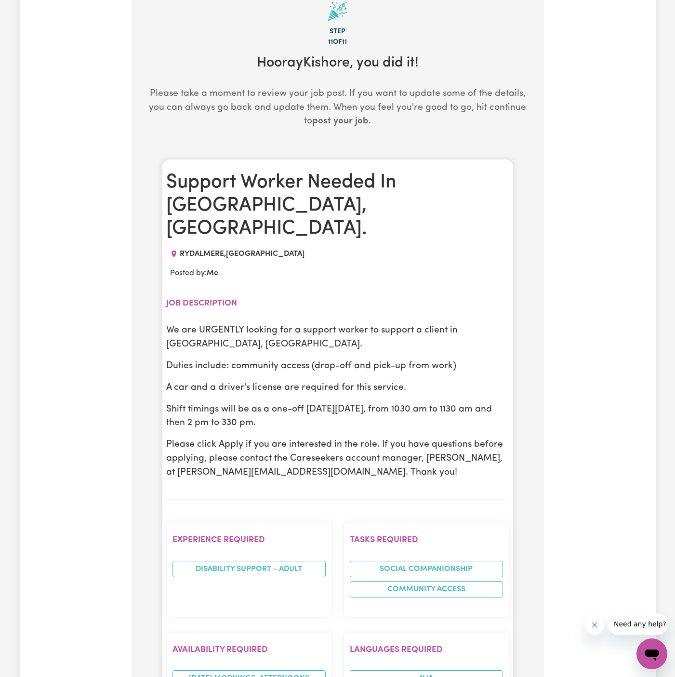
scroll to position [211, 0]
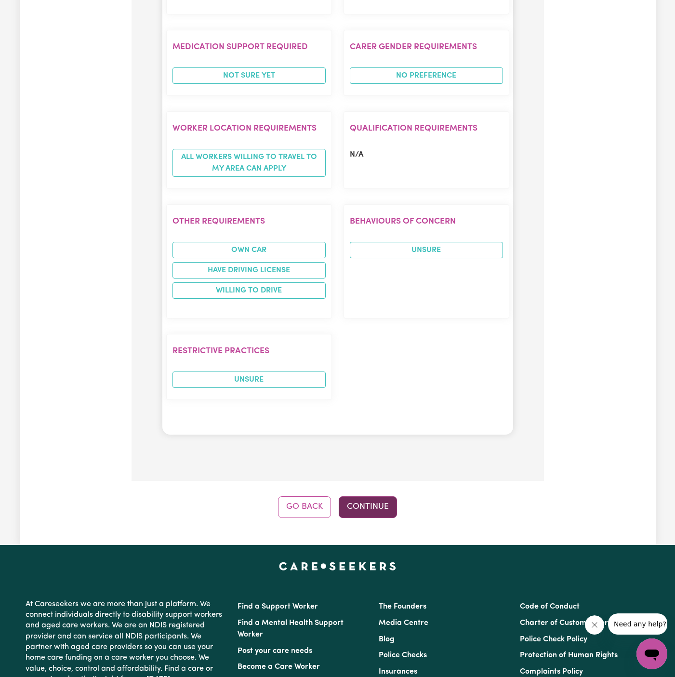
click at [365, 496] on button "Continue" at bounding box center [368, 506] width 58 height 21
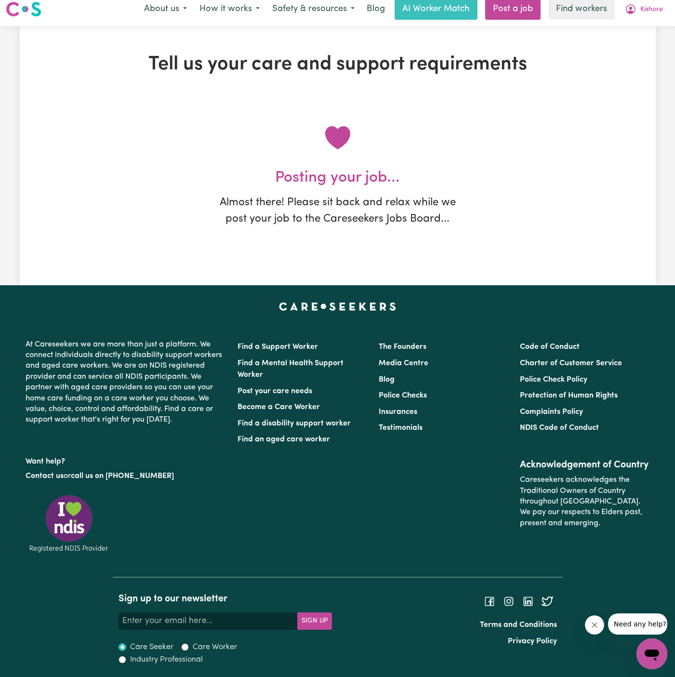
scroll to position [0, 0]
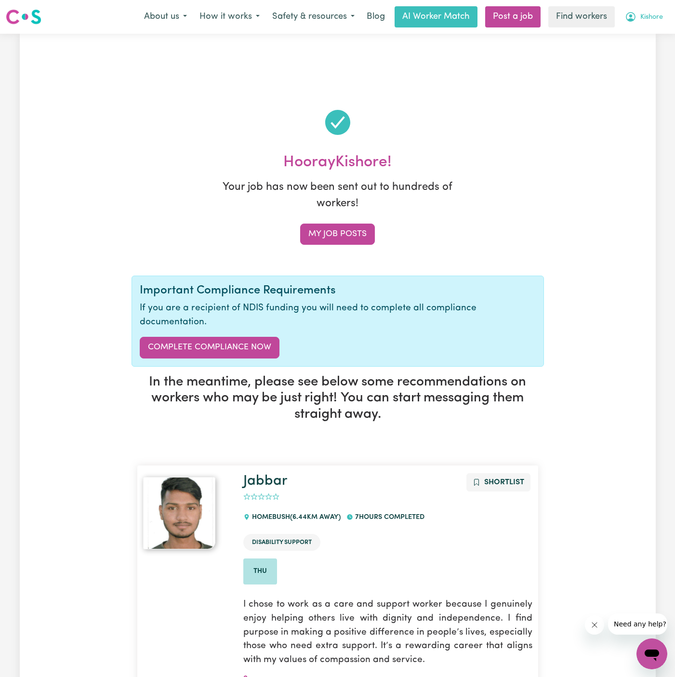
click at [653, 20] on span "Kishore" at bounding box center [651, 17] width 23 height 11
click at [646, 39] on link "My Dashboard" at bounding box center [630, 37] width 76 height 18
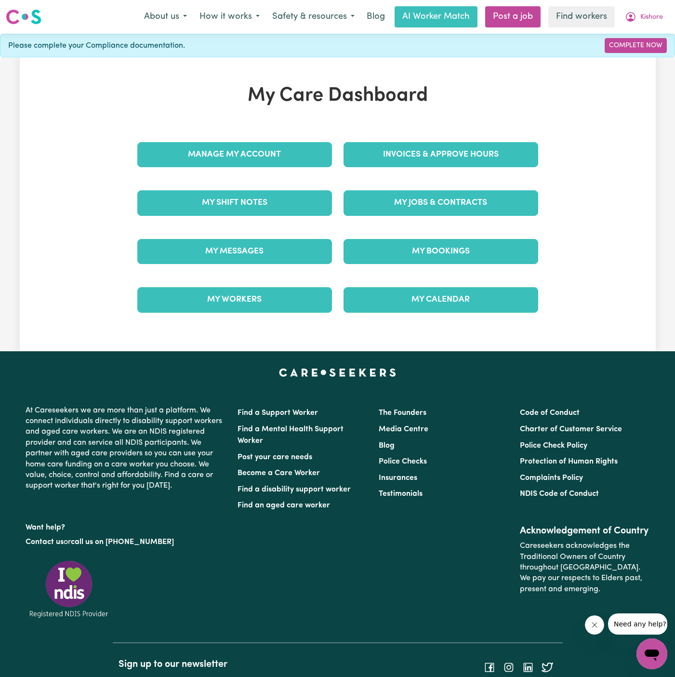
click at [431, 220] on div "My Jobs & Contracts" at bounding box center [441, 203] width 206 height 48
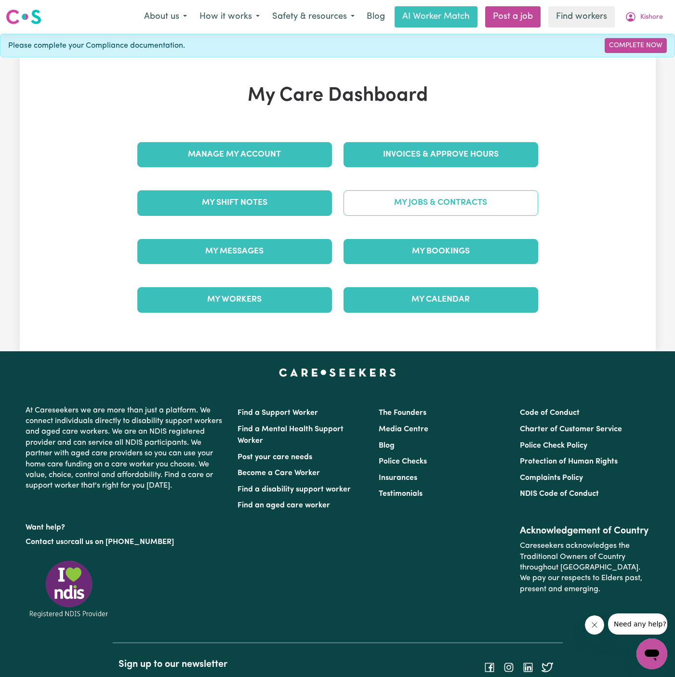
click at [430, 206] on link "My Jobs & Contracts" at bounding box center [440, 202] width 195 height 25
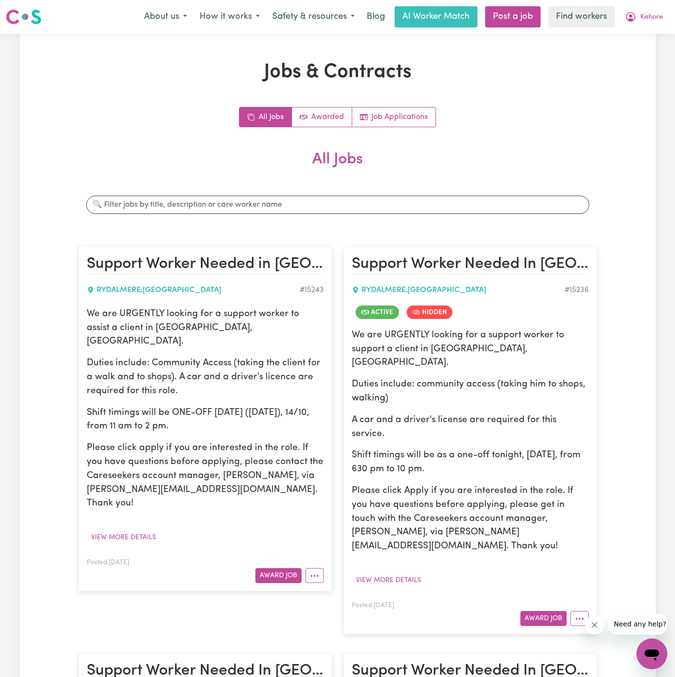
click at [212, 356] on p "Duties include: Community Access (taking the client for a walk and to shops). A…" at bounding box center [205, 376] width 237 height 41
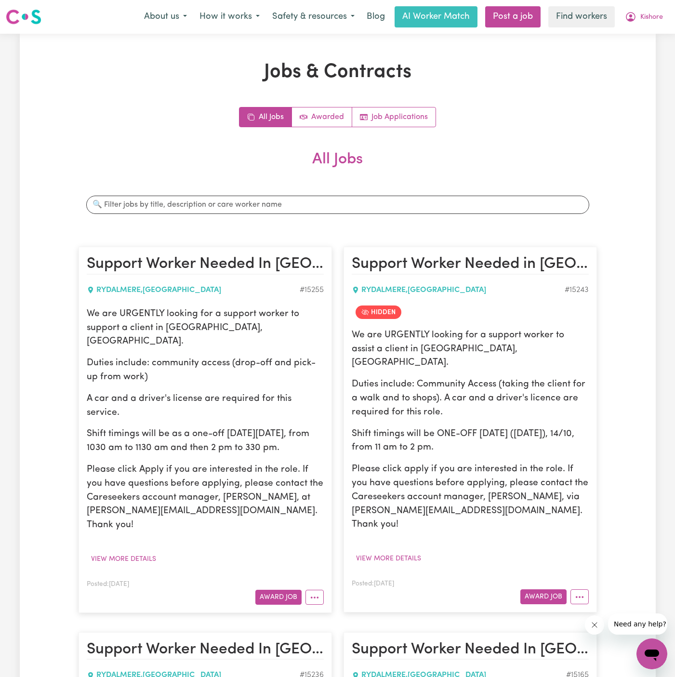
click at [89, 336] on div "We are URGENTLY looking for a support worker to support a client in Rydalmere, …" at bounding box center [205, 419] width 237 height 225
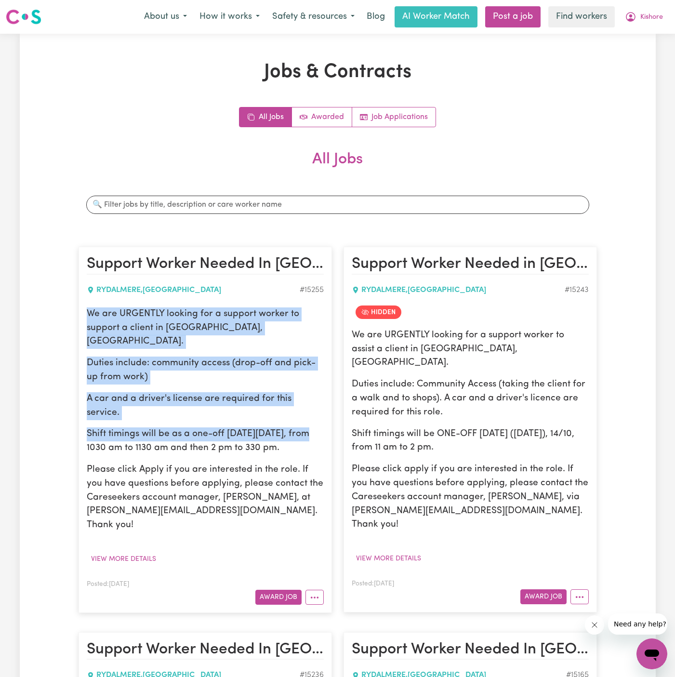
drag, startPoint x: 88, startPoint y: 313, endPoint x: 320, endPoint y: 413, distance: 252.4
click at [320, 413] on div "We are URGENTLY looking for a support worker to support a client in Rydalmere, …" at bounding box center [205, 419] width 237 height 225
copy div "We are URGENTLY looking for a support worker to support a client in Rydalmere, …"
drag, startPoint x: 326, startPoint y: 418, endPoint x: 86, endPoint y: 414, distance: 240.3
click at [86, 414] on article "Support Worker Needed In Rydalmere, NSW. RYDALMERE , New South Wales # 15255 We…" at bounding box center [204, 430] width 253 height 366
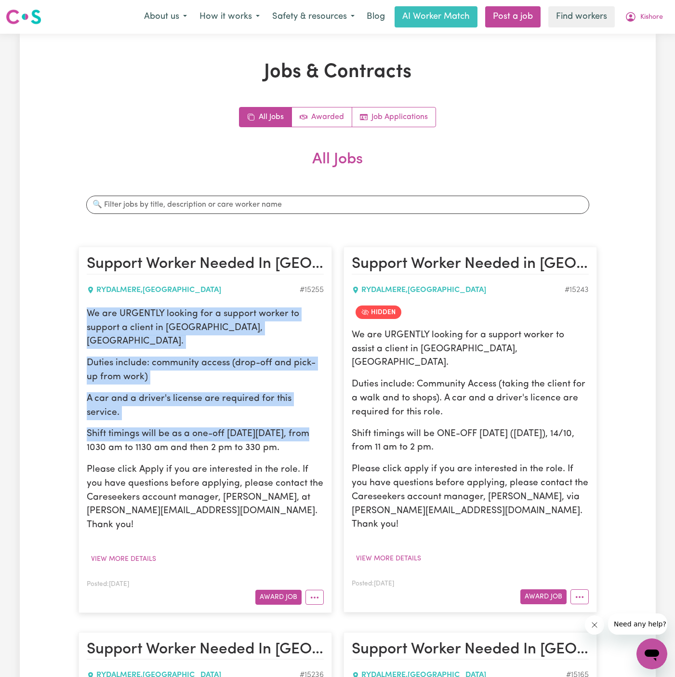
copy p "from 1030 am to 1130 am and then 2 pm to 330 pm."
click at [651, 18] on span "Kishore" at bounding box center [651, 17] width 23 height 11
click at [648, 46] on link "Logout" at bounding box center [630, 55] width 76 height 18
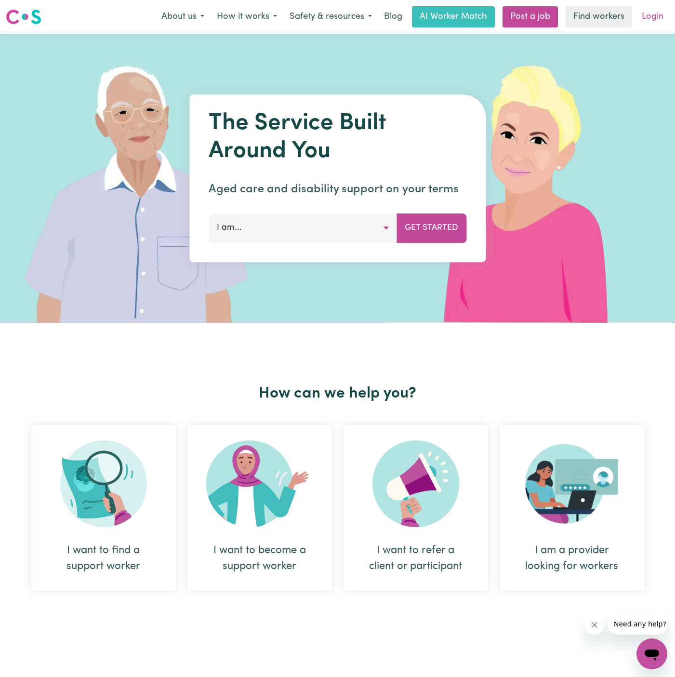
click at [664, 10] on link "Login" at bounding box center [652, 16] width 33 height 21
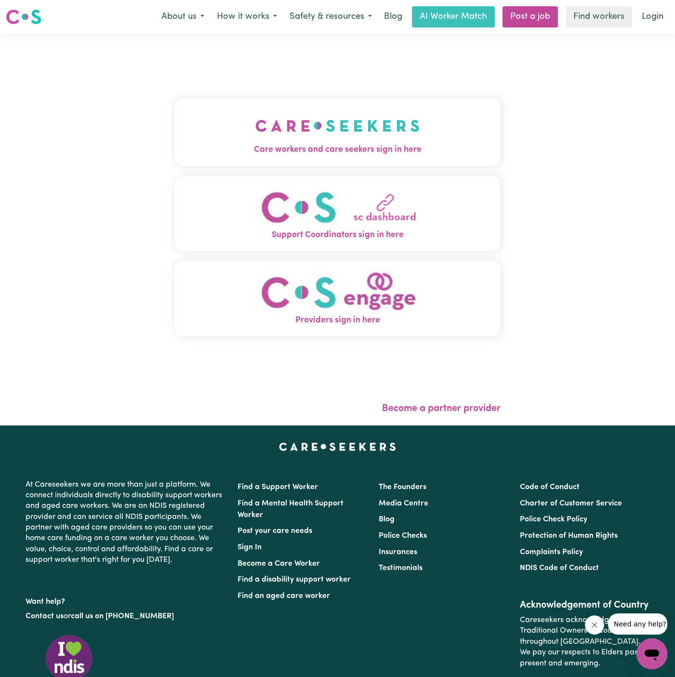
click at [367, 104] on button "Care workers and care seekers sign in here" at bounding box center [337, 131] width 326 height 67
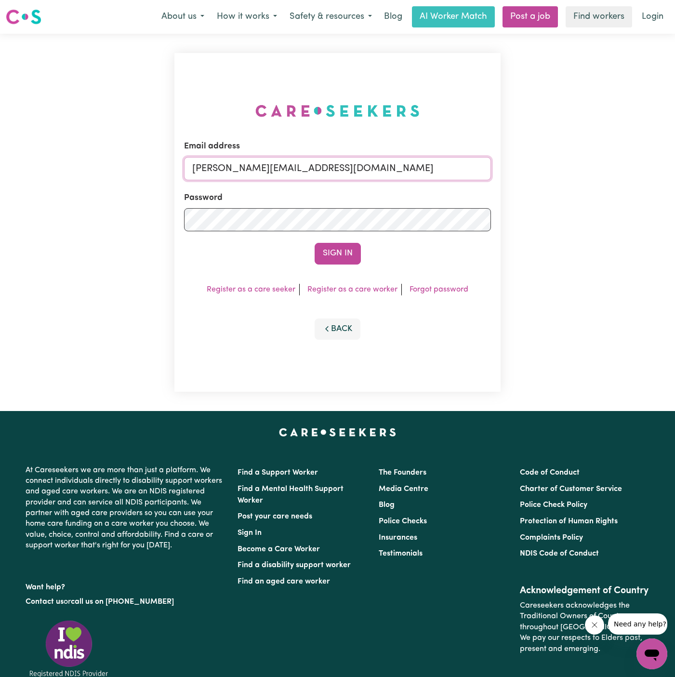
click at [406, 170] on input "[PERSON_NAME][EMAIL_ADDRESS][DOMAIN_NAME]" at bounding box center [337, 168] width 307 height 23
drag, startPoint x: 245, startPoint y: 170, endPoint x: 535, endPoint y: 168, distance: 290.4
click at [535, 168] on div "Email address superuser~ClientLeumeahALC@careseekers.com.au Password Sign In Re…" at bounding box center [337, 222] width 675 height 377
type input "superuser~DavidAikenVC@careseekers.com.au"
click at [343, 241] on form "Email address superuser~DavidAikenVC@careseekers.com.au Password Sign In" at bounding box center [337, 202] width 307 height 124
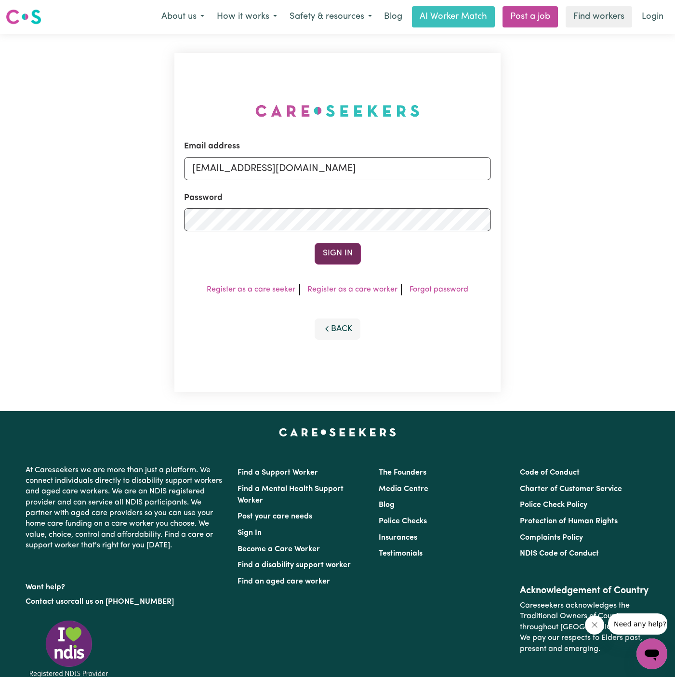
click at [342, 245] on button "Sign In" at bounding box center [337, 253] width 46 height 21
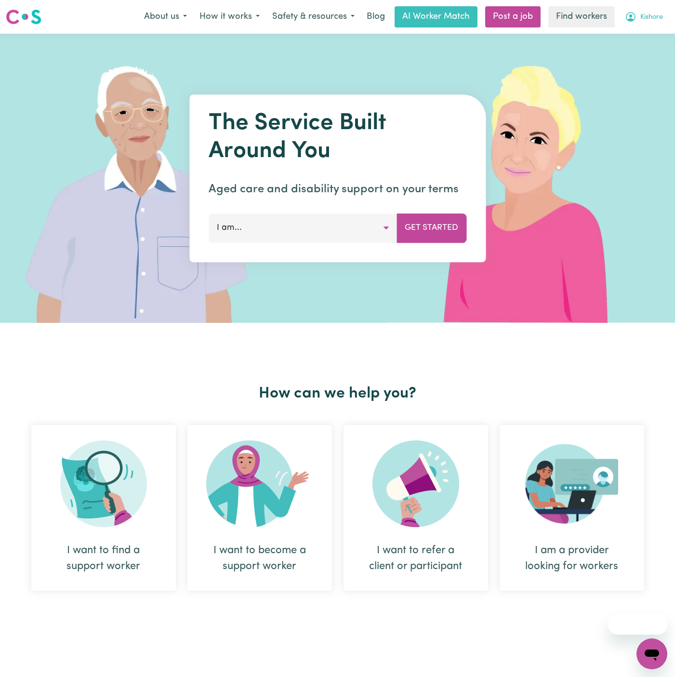
click at [654, 19] on span "Kishore" at bounding box center [651, 17] width 23 height 11
click at [649, 49] on link "Logout" at bounding box center [630, 55] width 76 height 18
click at [651, 22] on link "Login" at bounding box center [652, 16] width 33 height 21
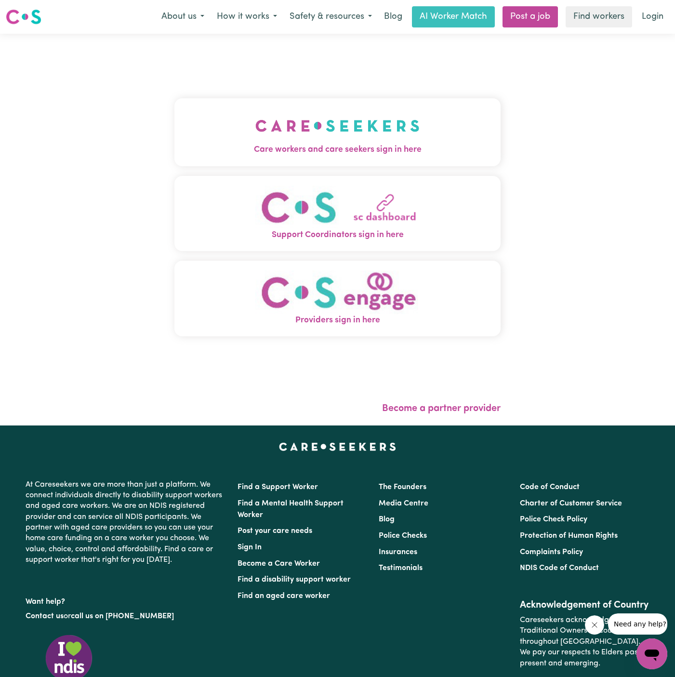
click at [378, 118] on button "Care workers and care seekers sign in here" at bounding box center [337, 131] width 326 height 67
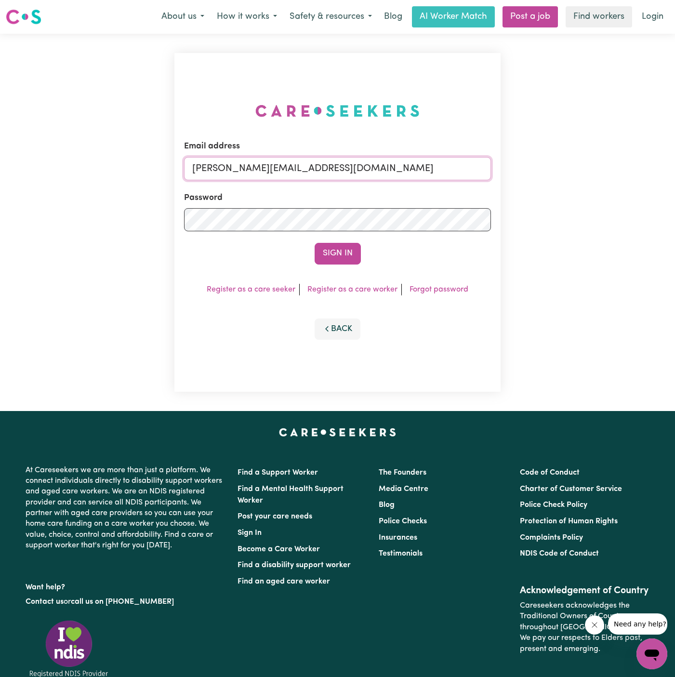
click at [415, 174] on input "[PERSON_NAME][EMAIL_ADDRESS][DOMAIN_NAME]" at bounding box center [337, 168] width 307 height 23
drag, startPoint x: 240, startPoint y: 168, endPoint x: 588, endPoint y: 187, distance: 348.7
click at [588, 187] on div "Email address [EMAIL_ADDRESS][PERSON_NAME][DOMAIN_NAME] Password Sign In Regist…" at bounding box center [337, 222] width 675 height 377
type input "[EMAIL_ADDRESS][DOMAIN_NAME]"
click at [314, 243] on button "Sign In" at bounding box center [337, 253] width 46 height 21
